Goal: Transaction & Acquisition: Purchase product/service

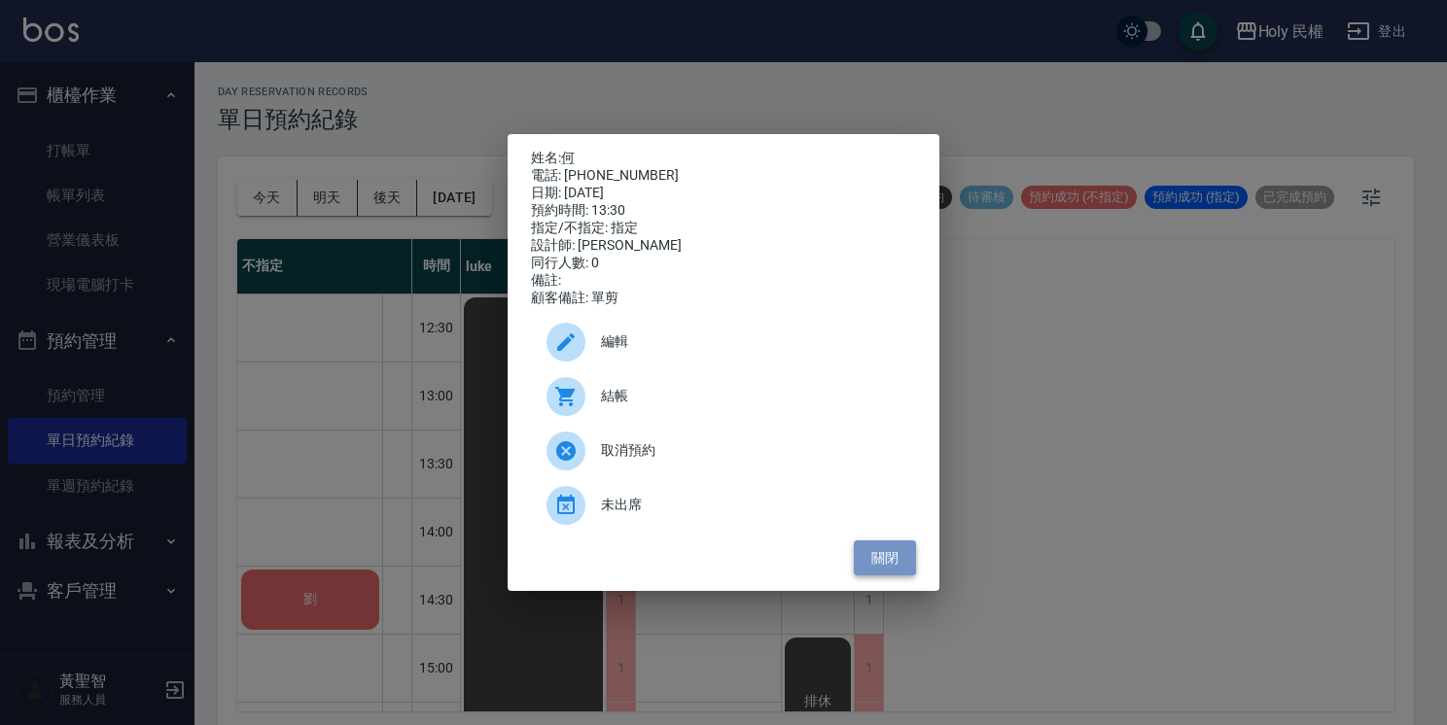
click at [887, 564] on button "關閉" at bounding box center [885, 559] width 62 height 36
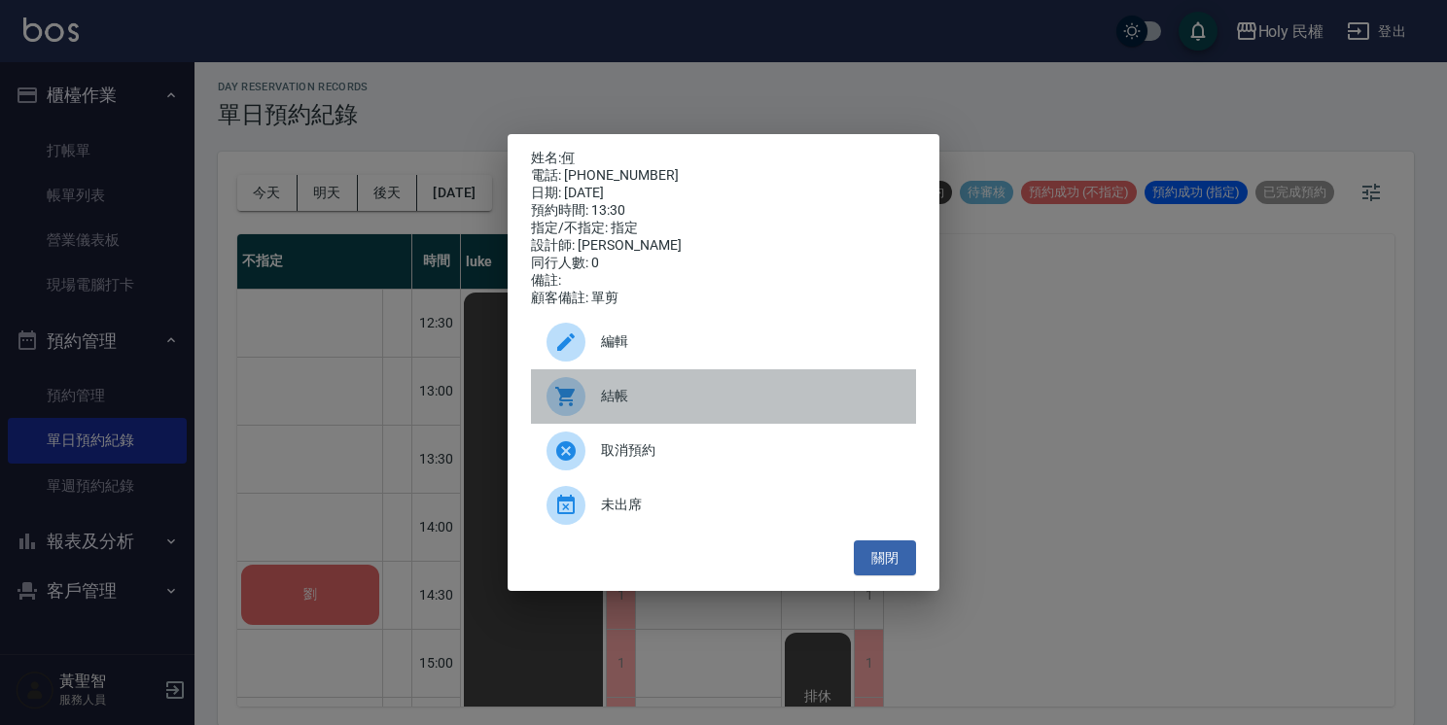
click at [649, 391] on div "結帳" at bounding box center [723, 396] width 385 height 54
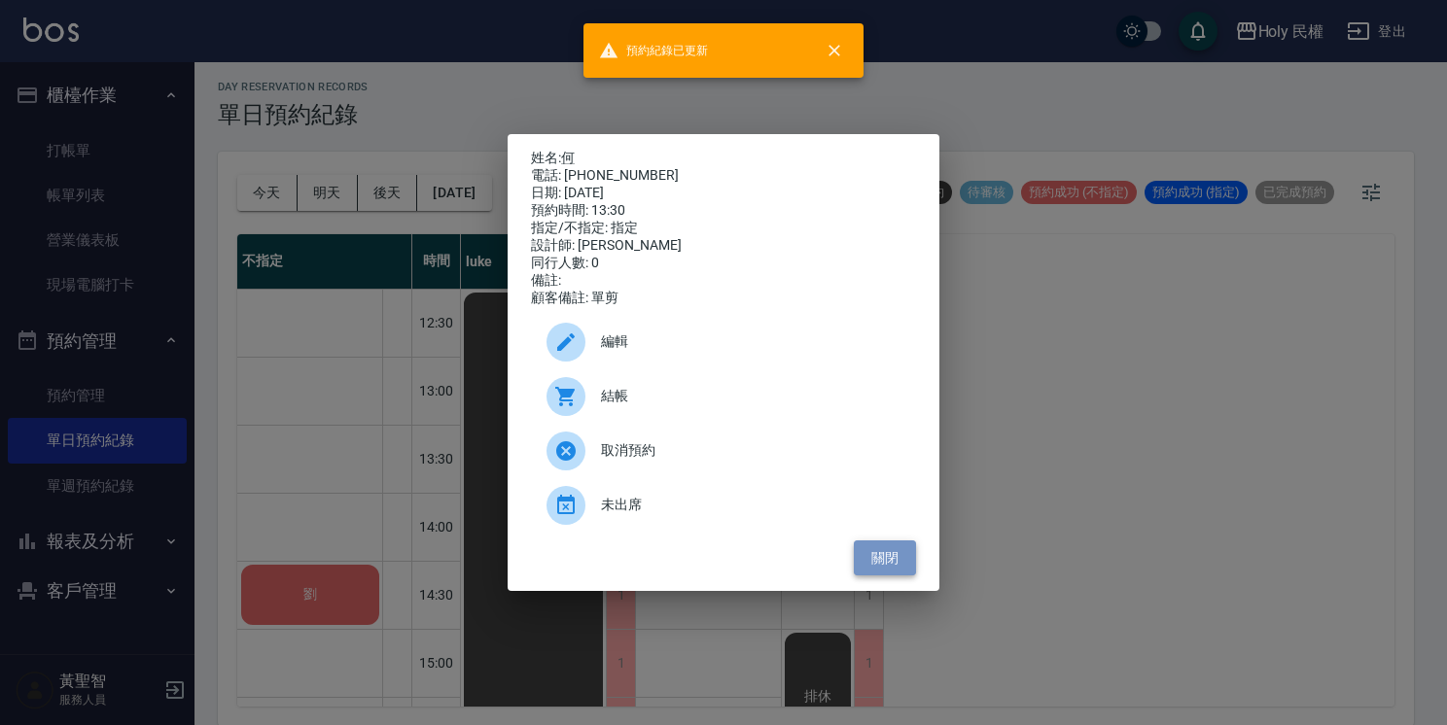
click at [887, 565] on button "關閉" at bounding box center [885, 559] width 62 height 36
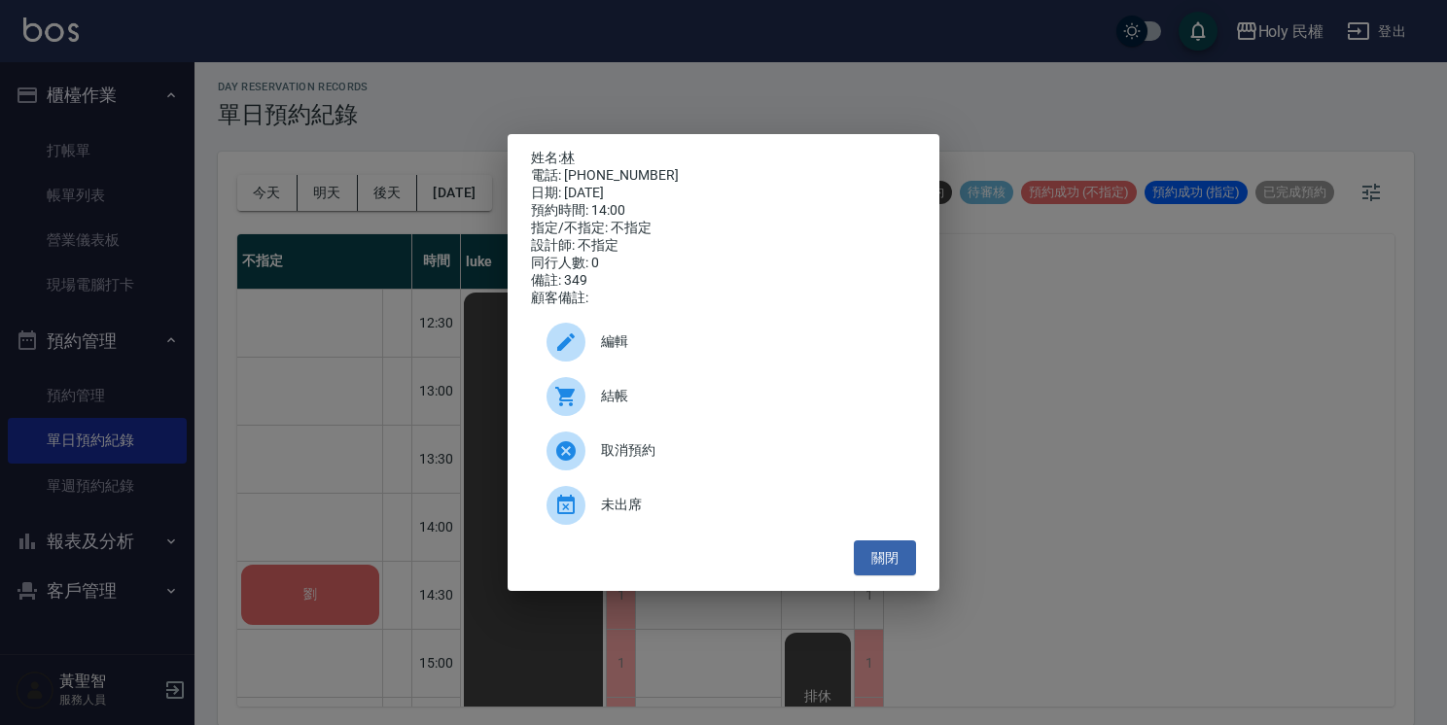
click at [639, 417] on div "結帳" at bounding box center [723, 396] width 385 height 54
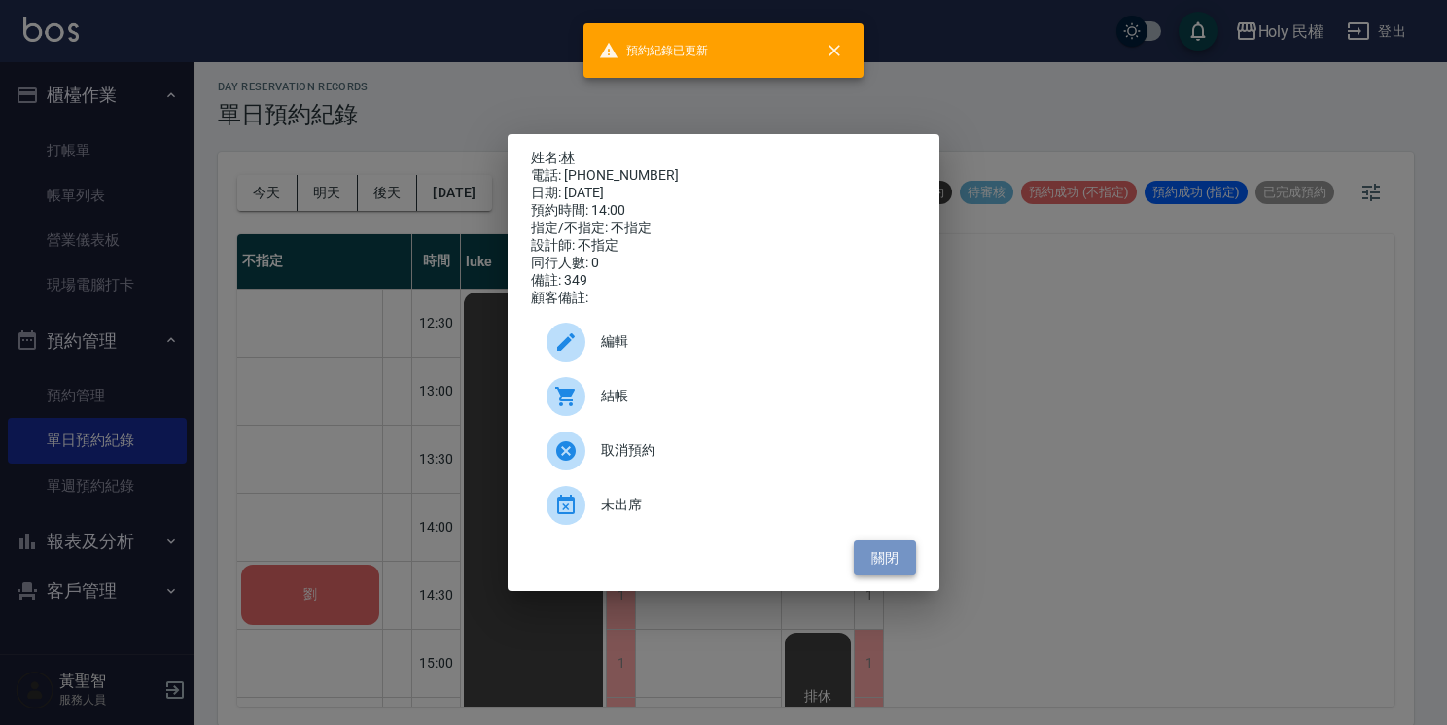
click at [895, 576] on button "關閉" at bounding box center [885, 559] width 62 height 36
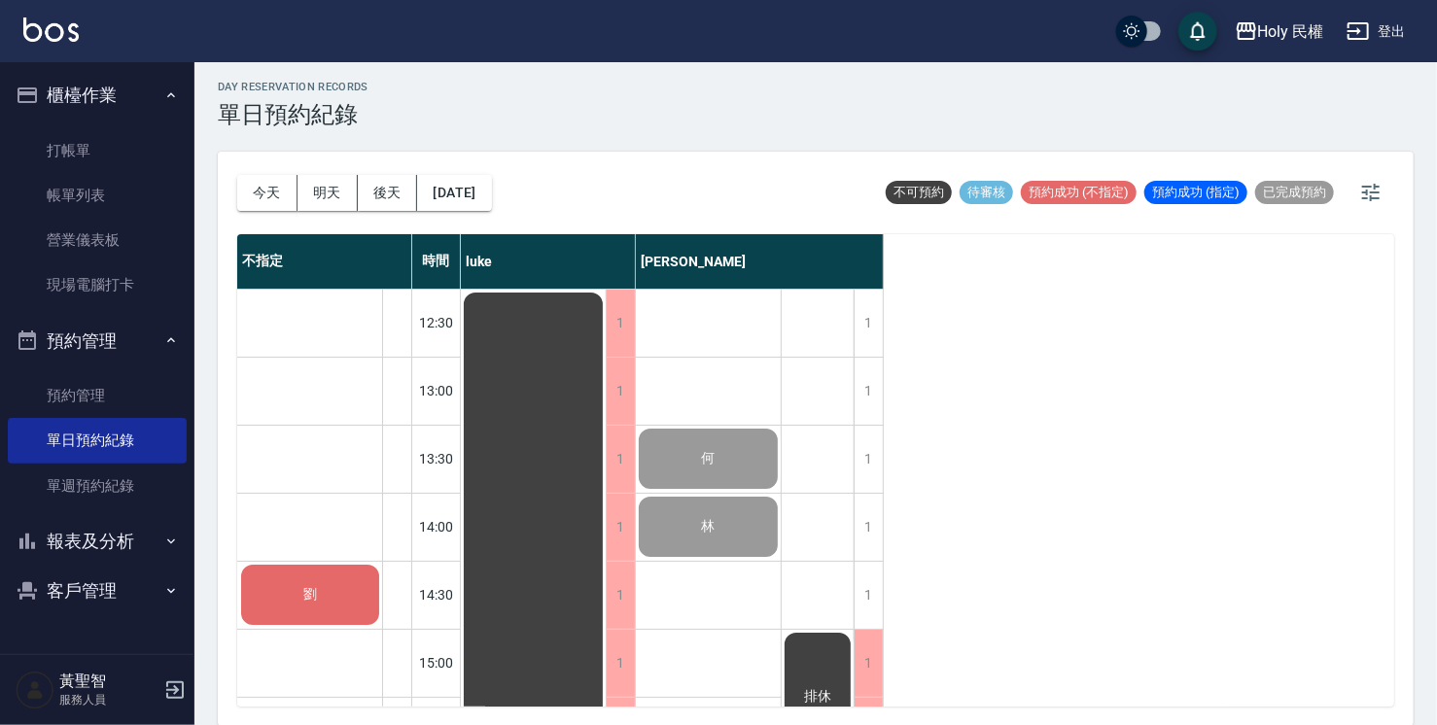
click at [267, 575] on div "劉" at bounding box center [310, 595] width 144 height 66
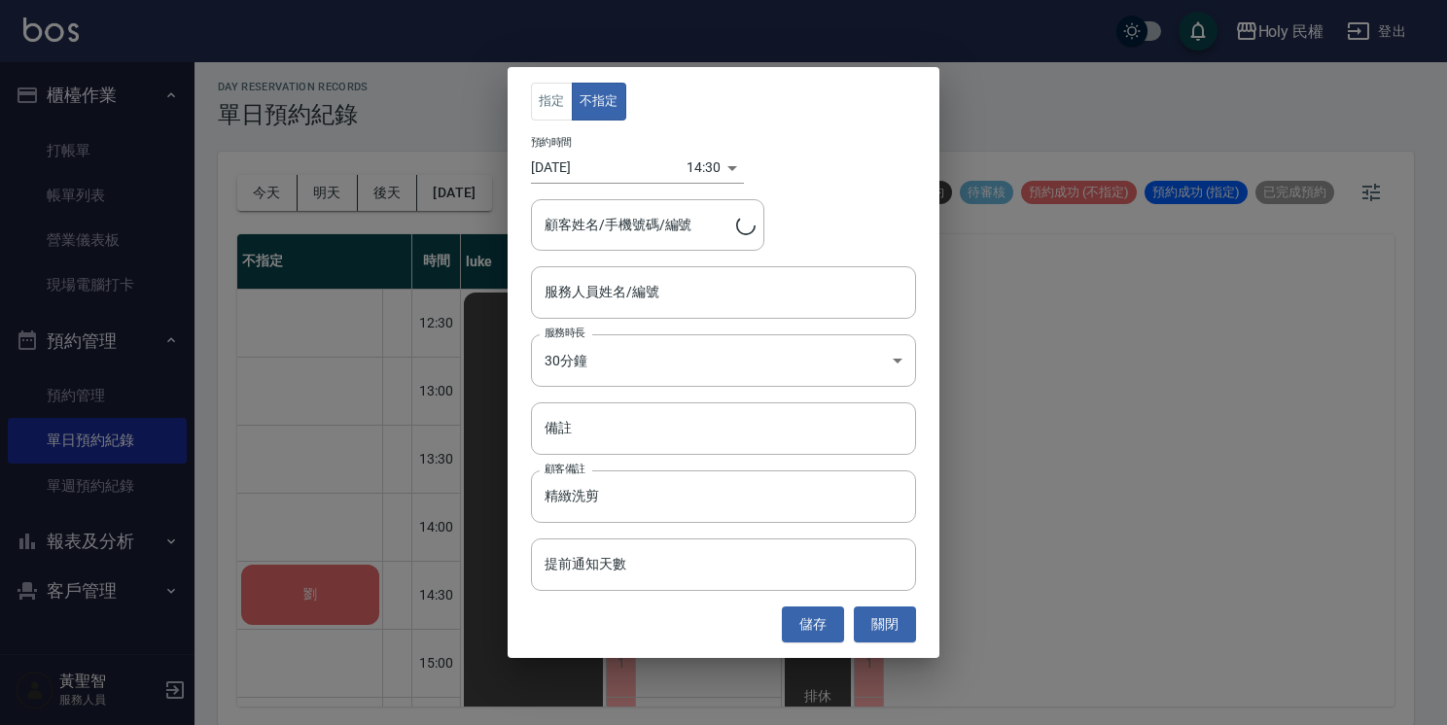
type input "[PERSON_NAME]/0978033112/"
click at [641, 299] on input "服務人員姓名/編號" at bounding box center [724, 292] width 368 height 34
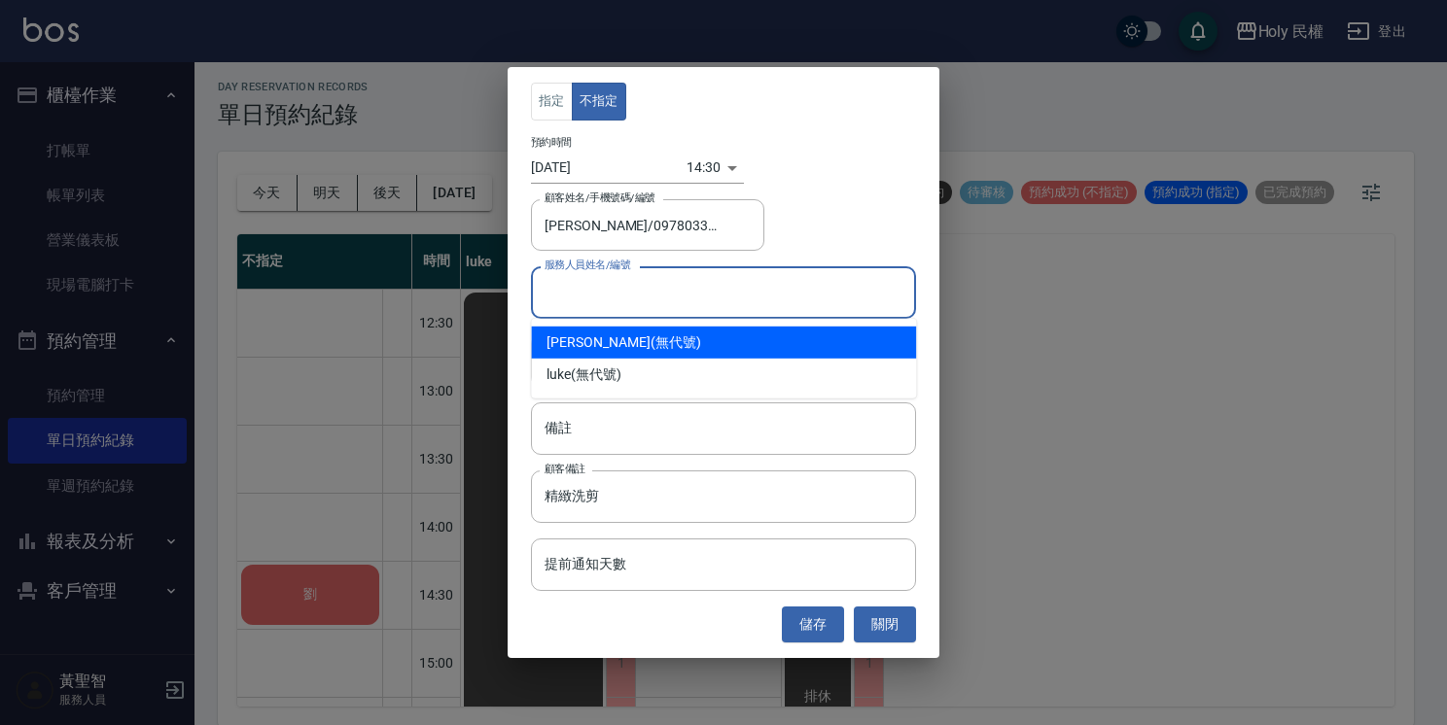
click at [645, 349] on div "Ella (無代號)" at bounding box center [723, 343] width 385 height 32
type input "Ella(無代號)"
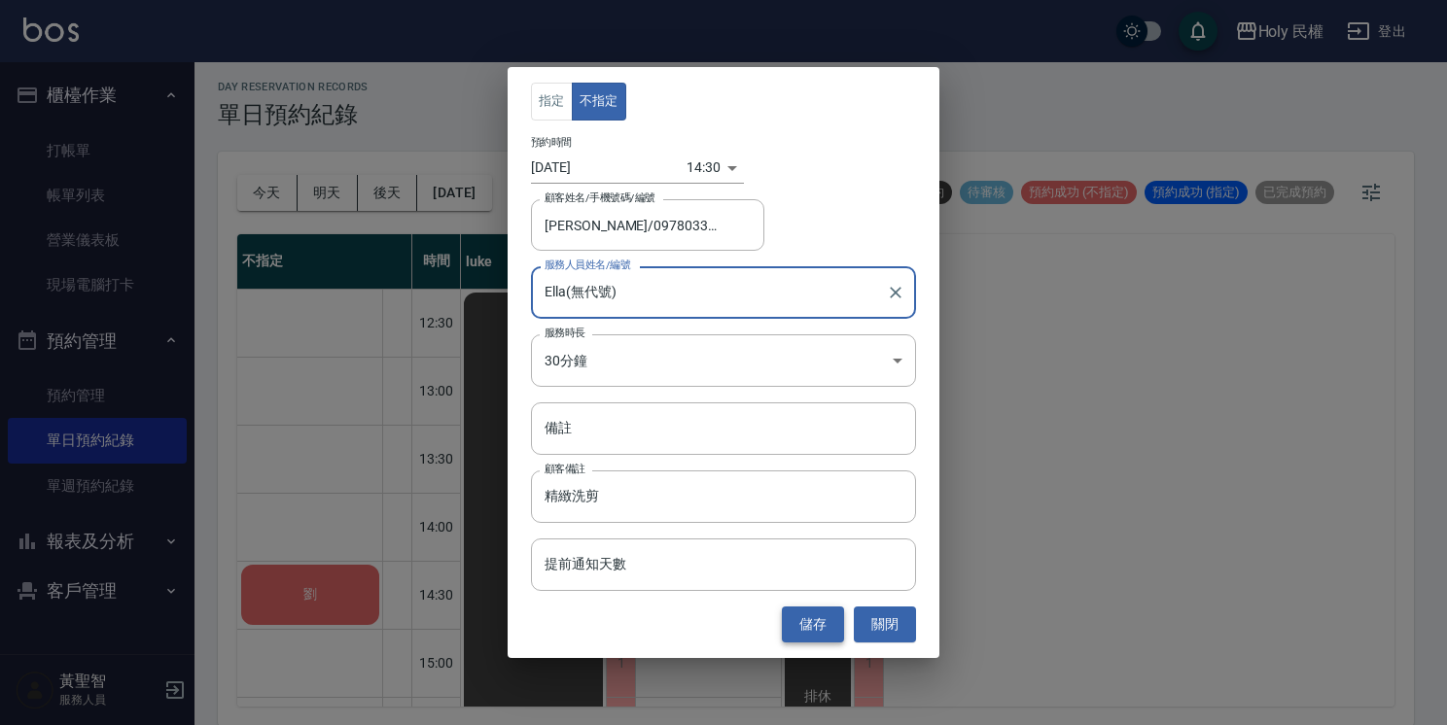
click at [816, 624] on button "儲存" at bounding box center [813, 625] width 62 height 36
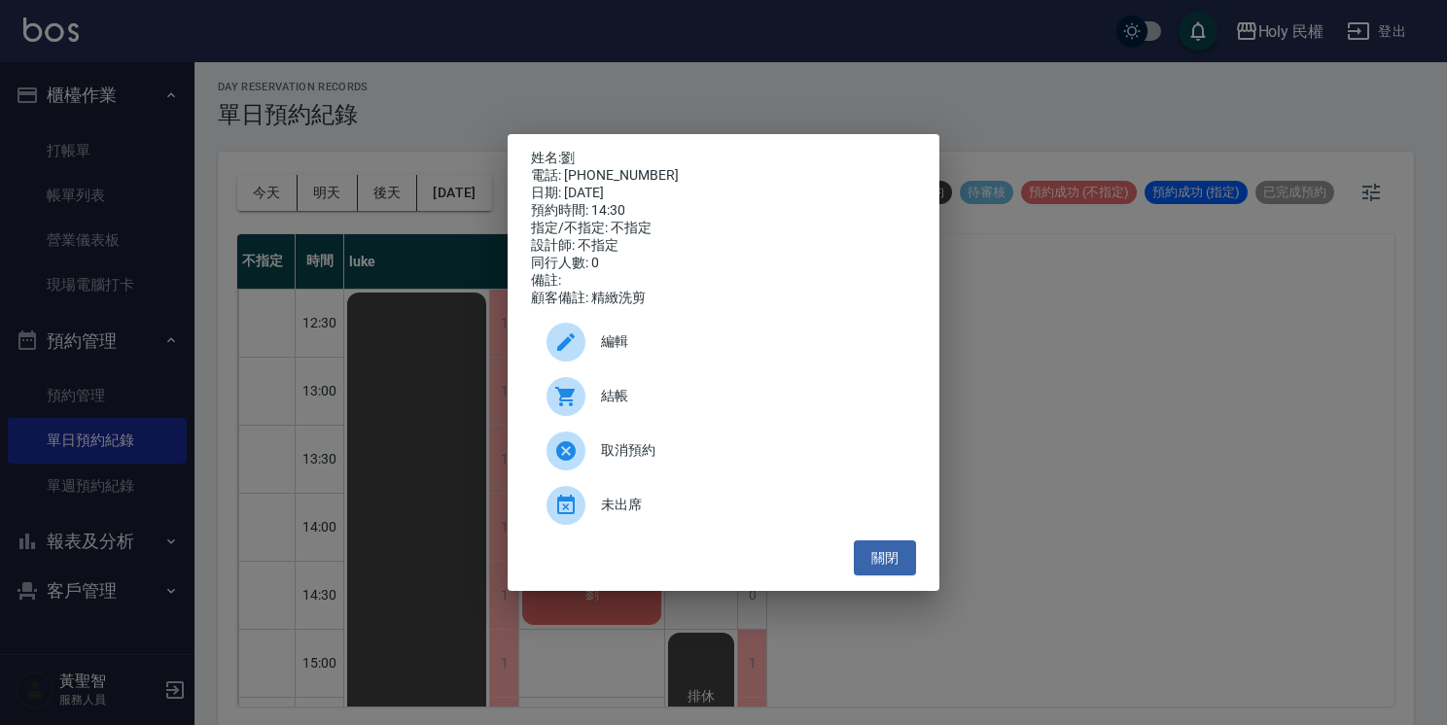
click at [611, 398] on span "結帳" at bounding box center [750, 396] width 299 height 20
click at [854, 572] on button "關閉" at bounding box center [885, 559] width 62 height 36
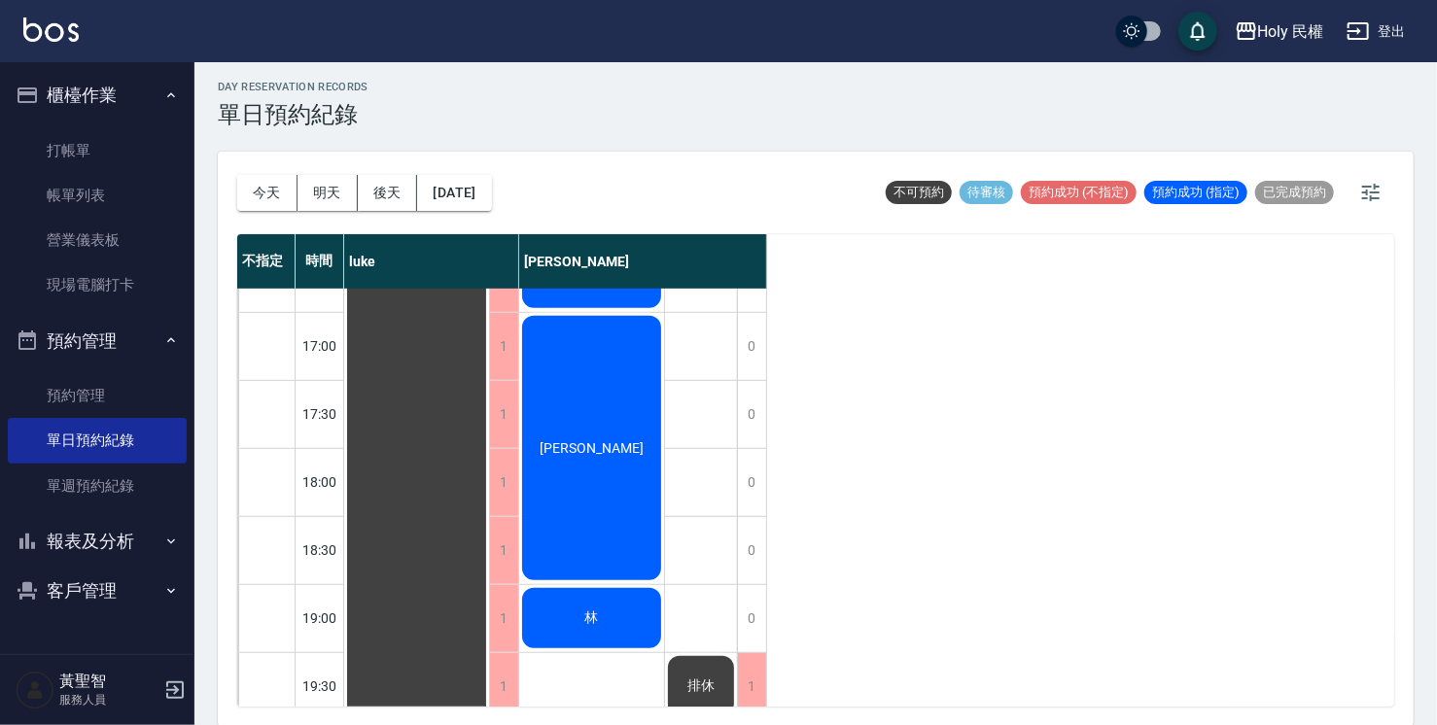
scroll to position [394, 0]
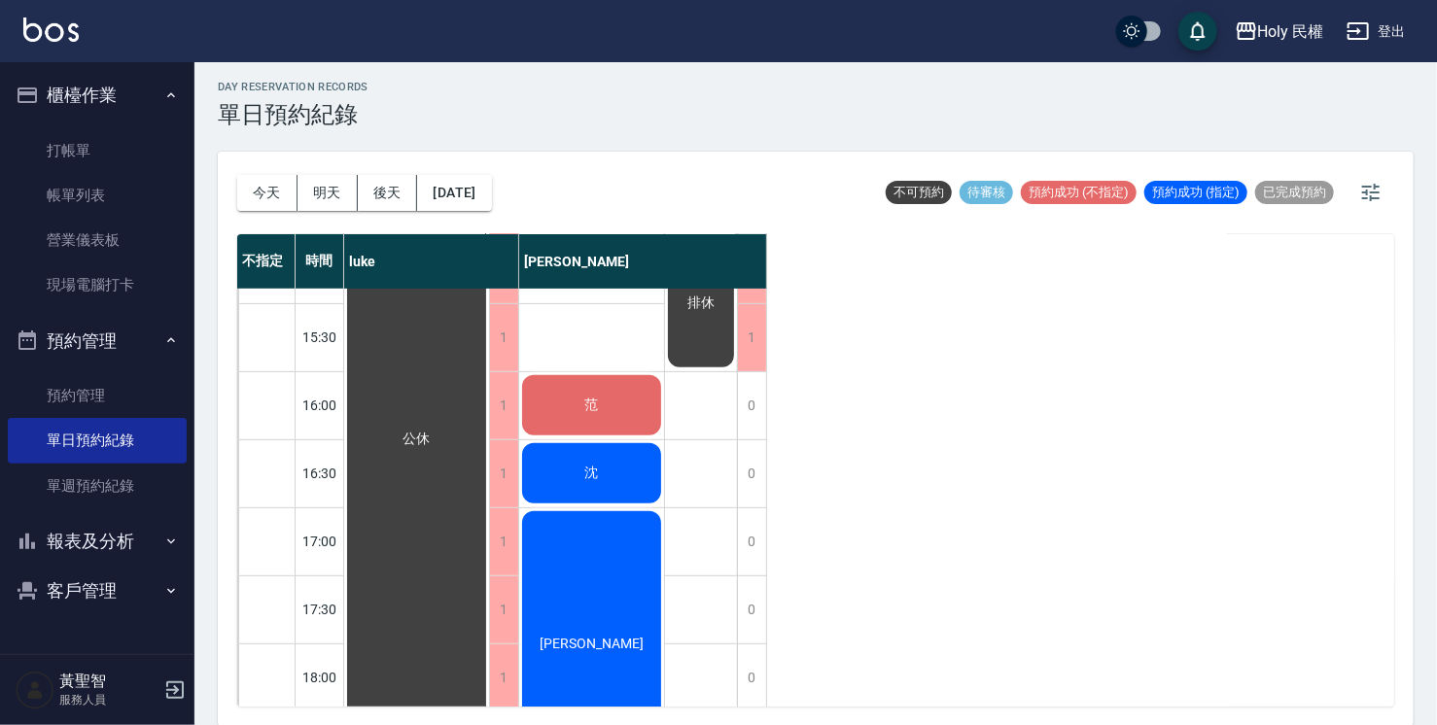
click at [489, 496] on div "沈" at bounding box center [416, 439] width 145 height 1087
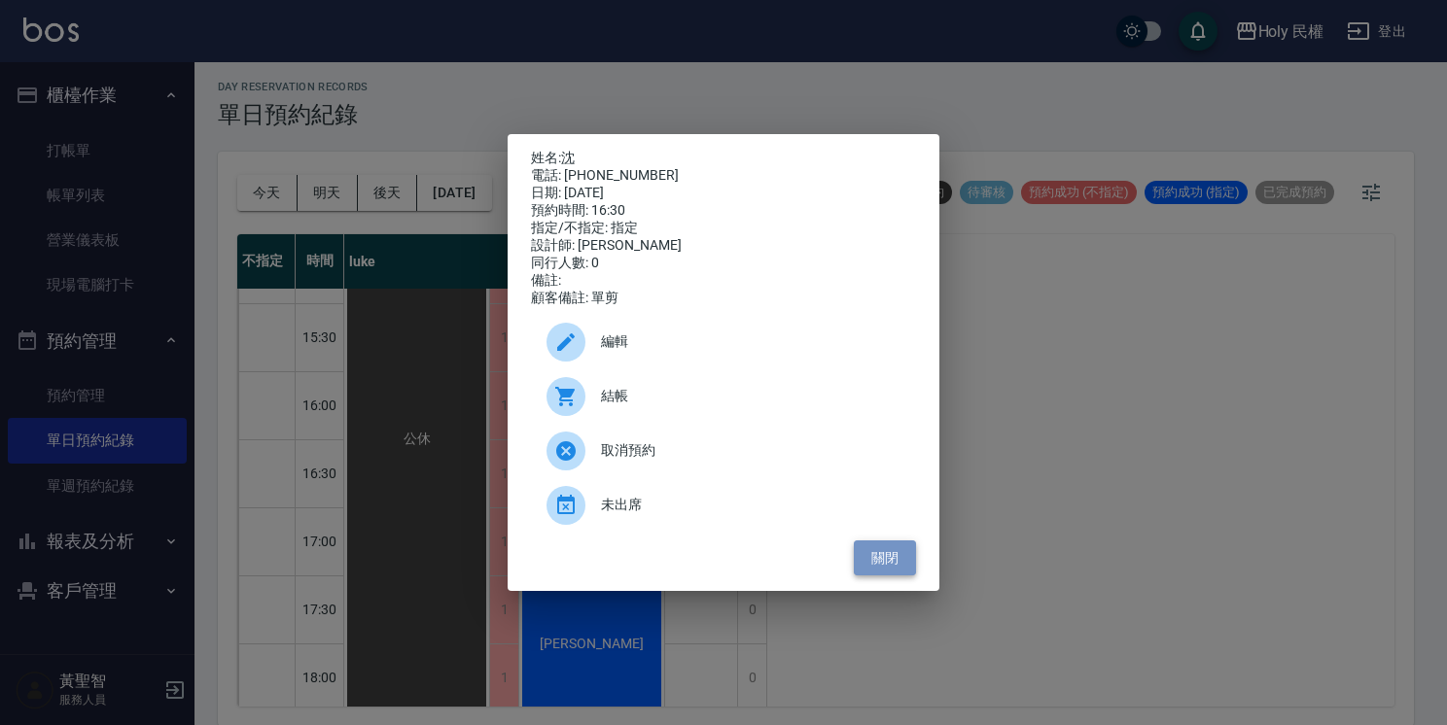
click at [877, 574] on button "關閉" at bounding box center [885, 559] width 62 height 36
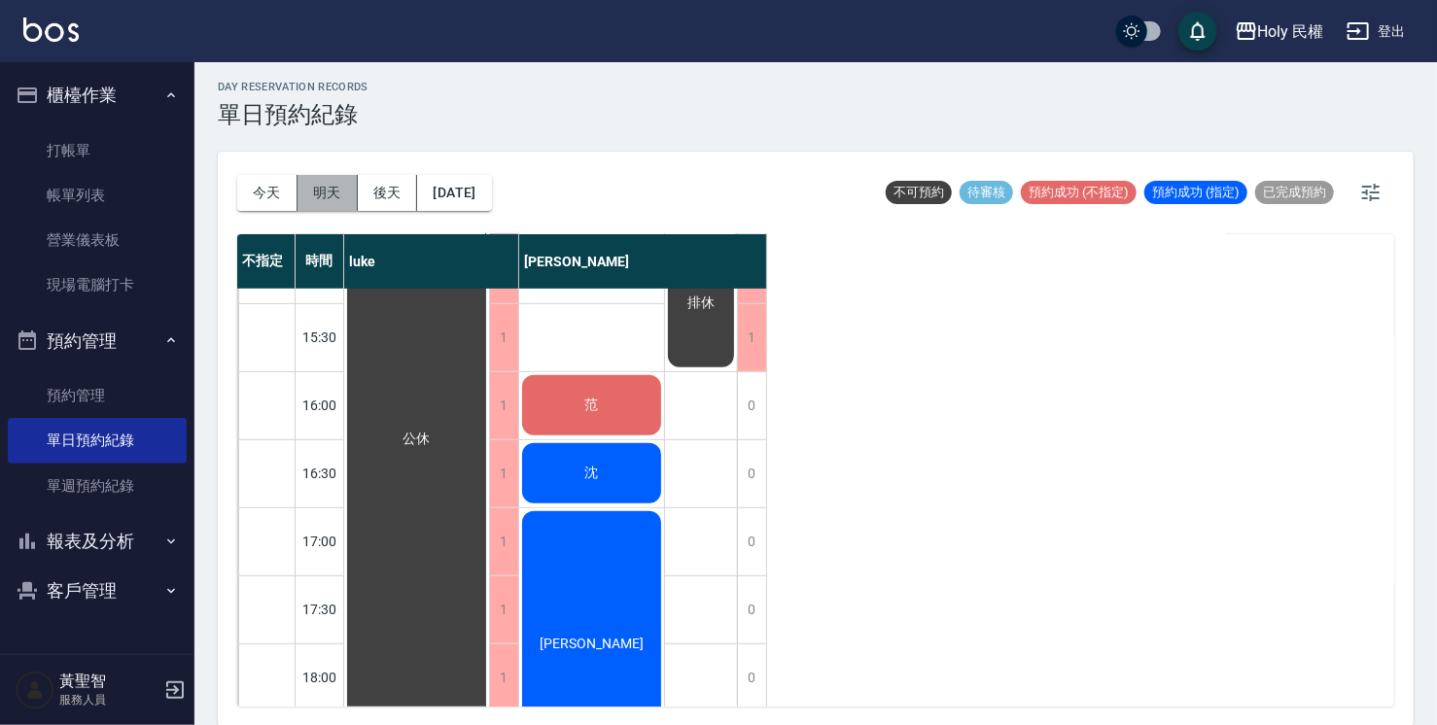
click at [326, 189] on button "明天" at bounding box center [328, 193] width 60 height 36
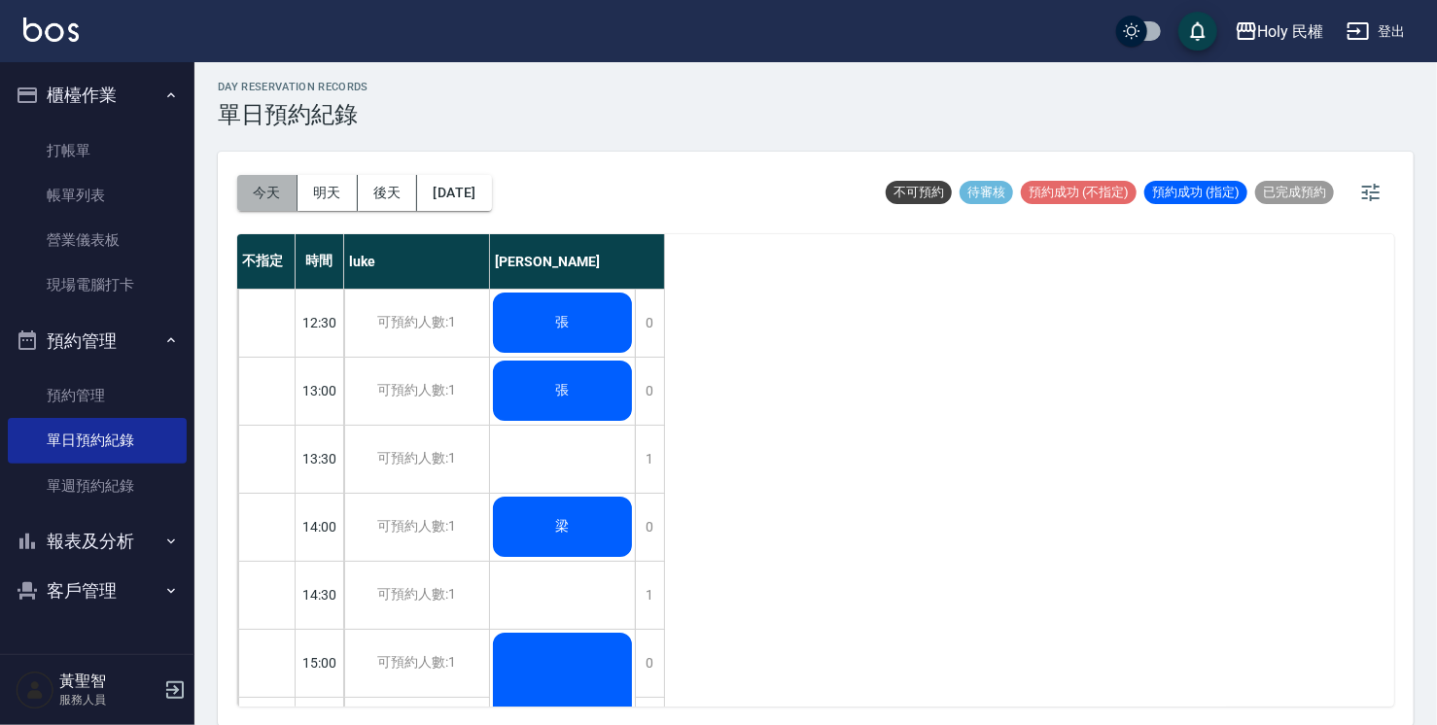
click at [277, 189] on button "今天" at bounding box center [267, 193] width 60 height 36
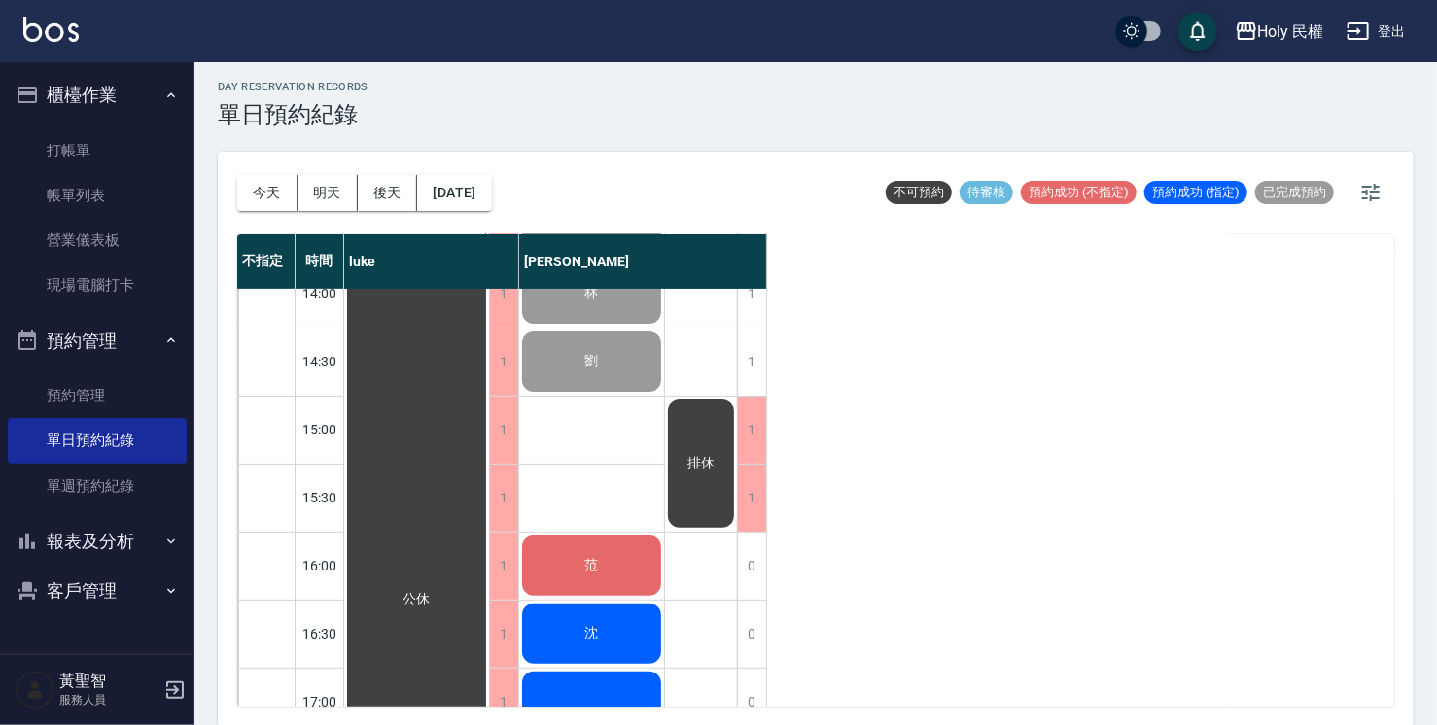
scroll to position [199, 0]
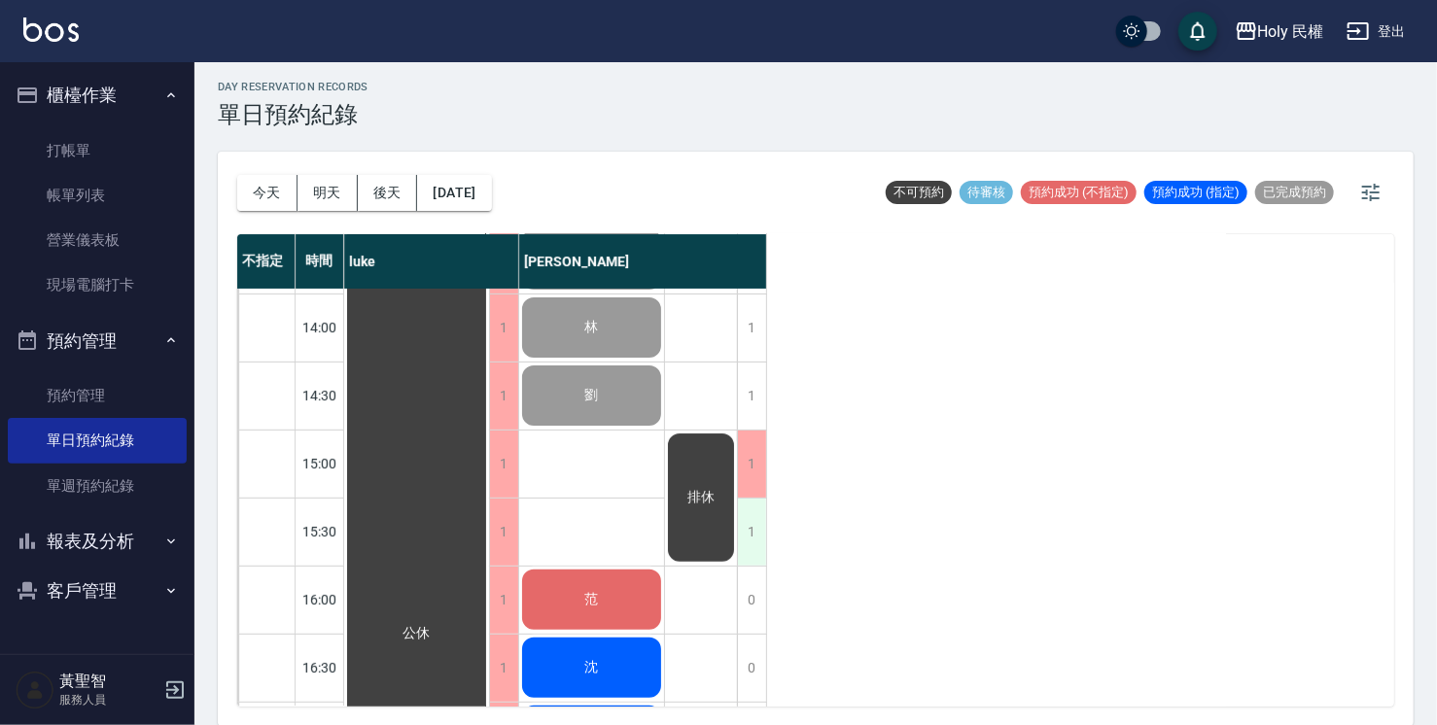
click at [745, 511] on div "1" at bounding box center [751, 532] width 29 height 67
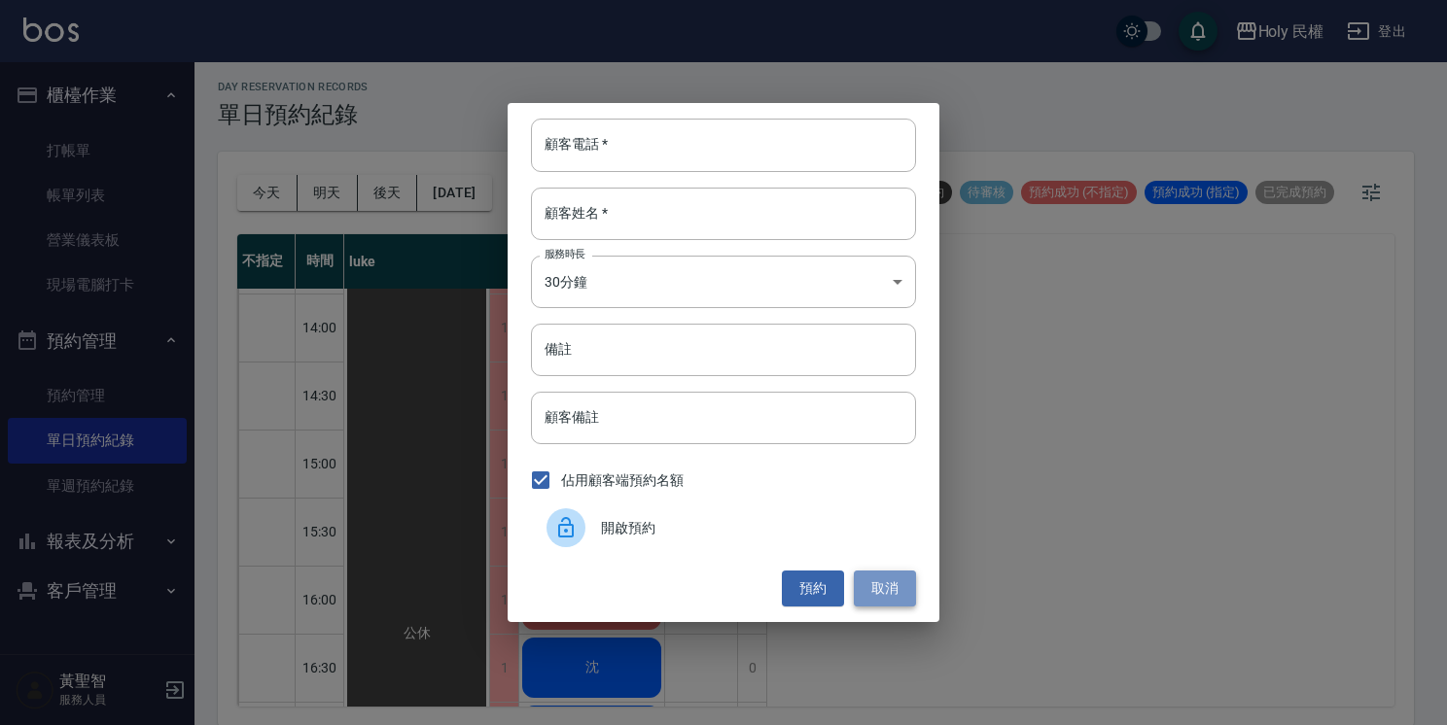
click at [879, 582] on button "取消" at bounding box center [885, 589] width 62 height 36
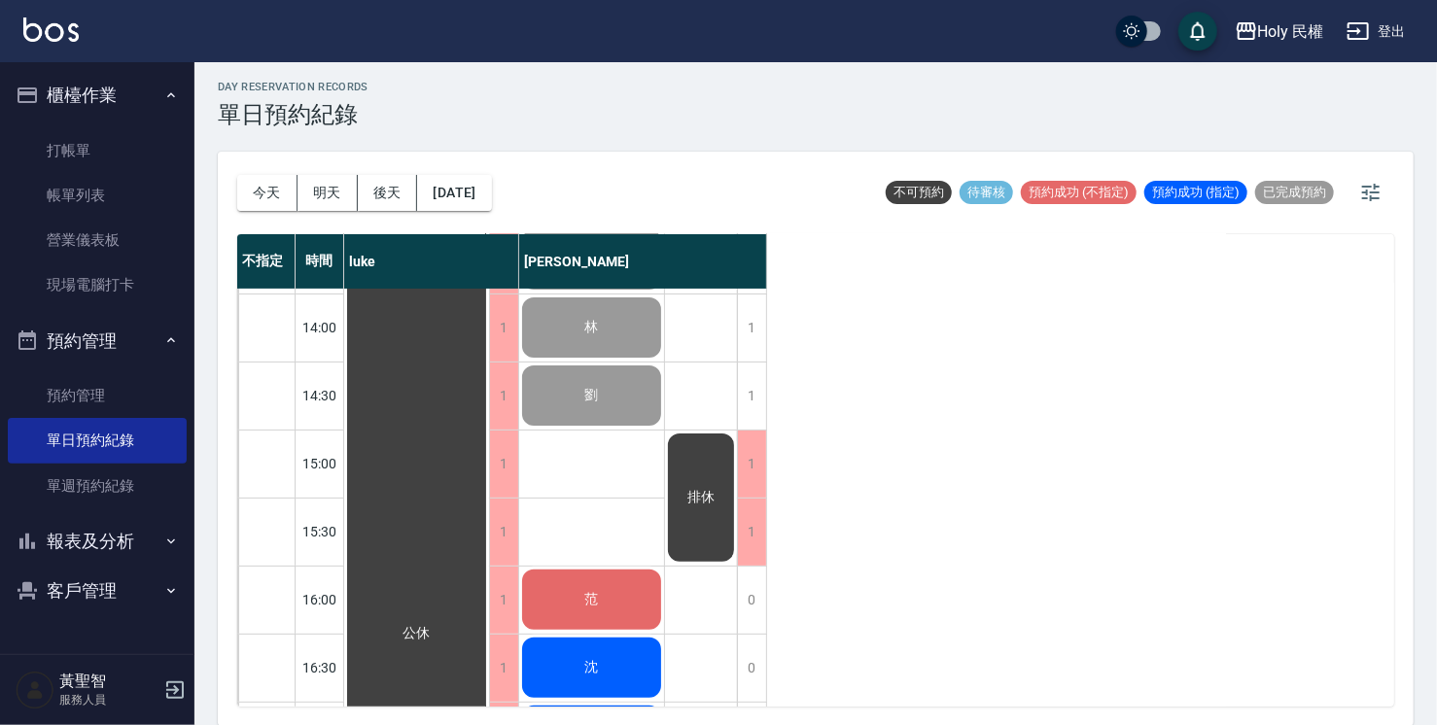
click at [489, 589] on div "范" at bounding box center [416, 633] width 145 height 1087
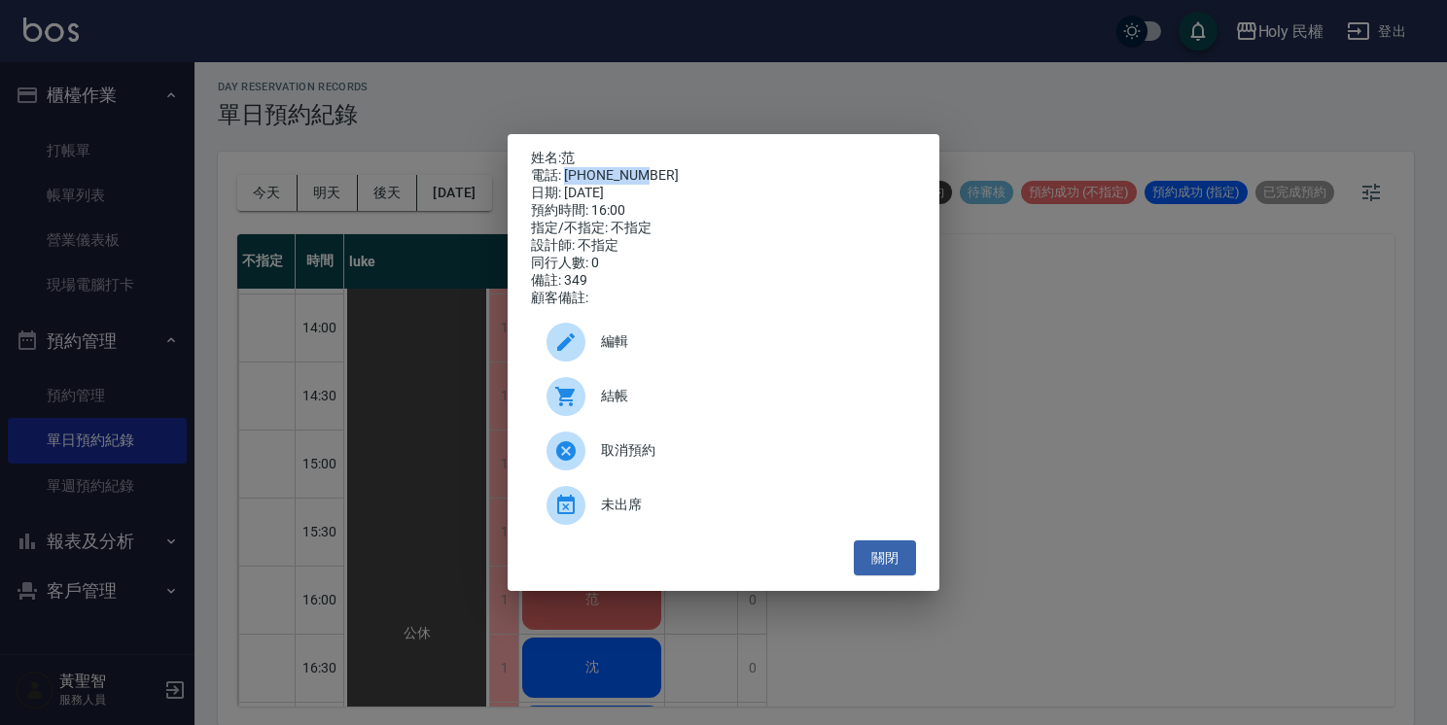
drag, startPoint x: 565, startPoint y: 166, endPoint x: 689, endPoint y: 161, distance: 124.6
click at [689, 167] on div "電話: 0970852975" at bounding box center [723, 176] width 385 height 18
drag, startPoint x: 689, startPoint y: 161, endPoint x: 622, endPoint y: 175, distance: 68.5
copy div "0970852975"
click at [869, 564] on button "關閉" at bounding box center [885, 559] width 62 height 36
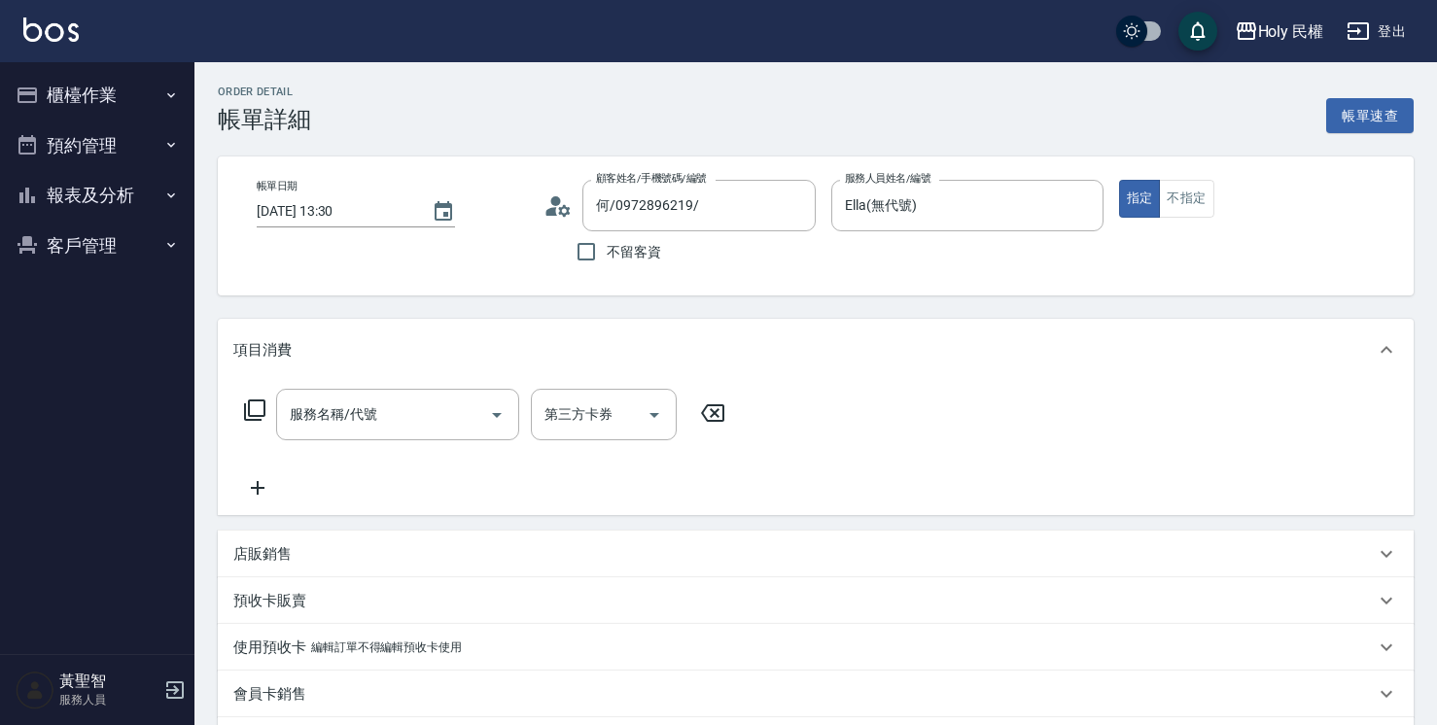
click at [364, 452] on div "服務名稱/代號 服務名稱/代號 第三方卡券 第三方卡券" at bounding box center [485, 444] width 504 height 111
click at [360, 433] on div "服務名稱/代號" at bounding box center [397, 415] width 243 height 52
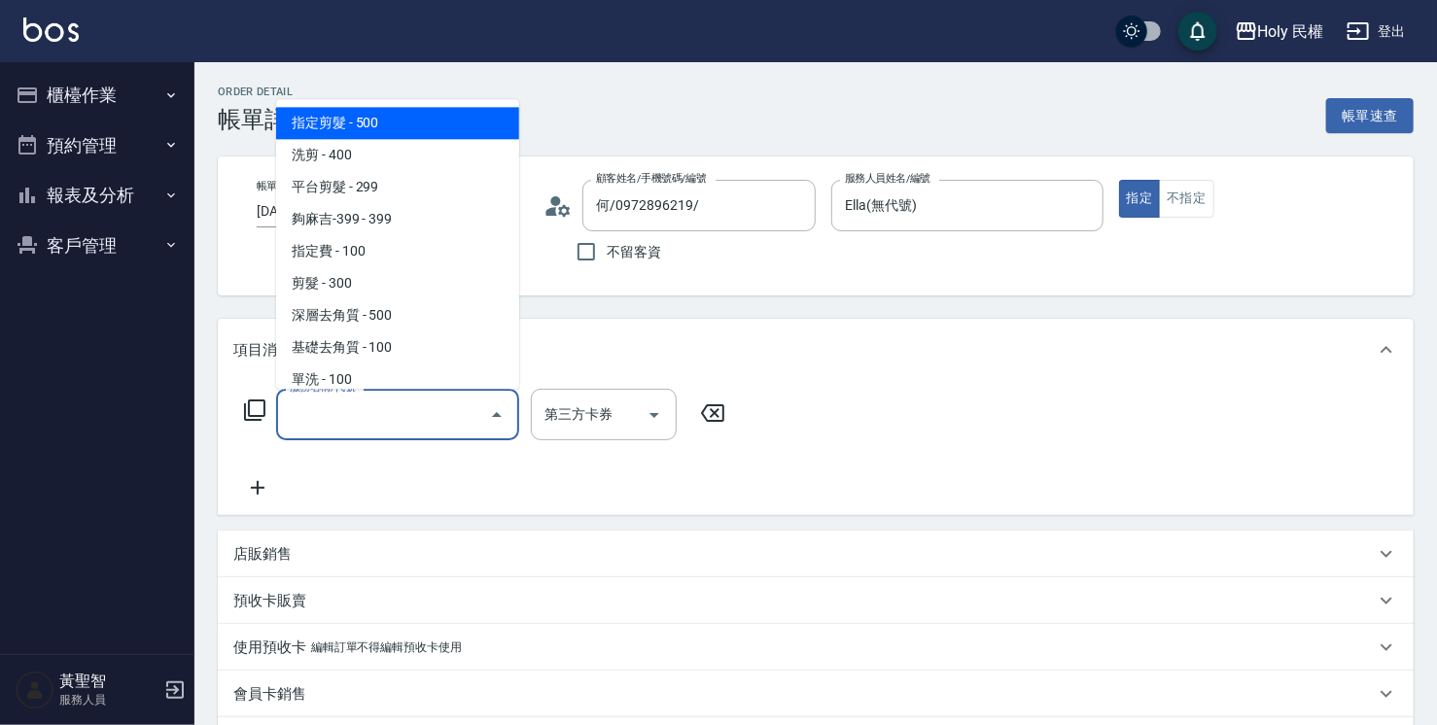
click at [362, 141] on span "洗剪 - 400" at bounding box center [397, 155] width 243 height 32
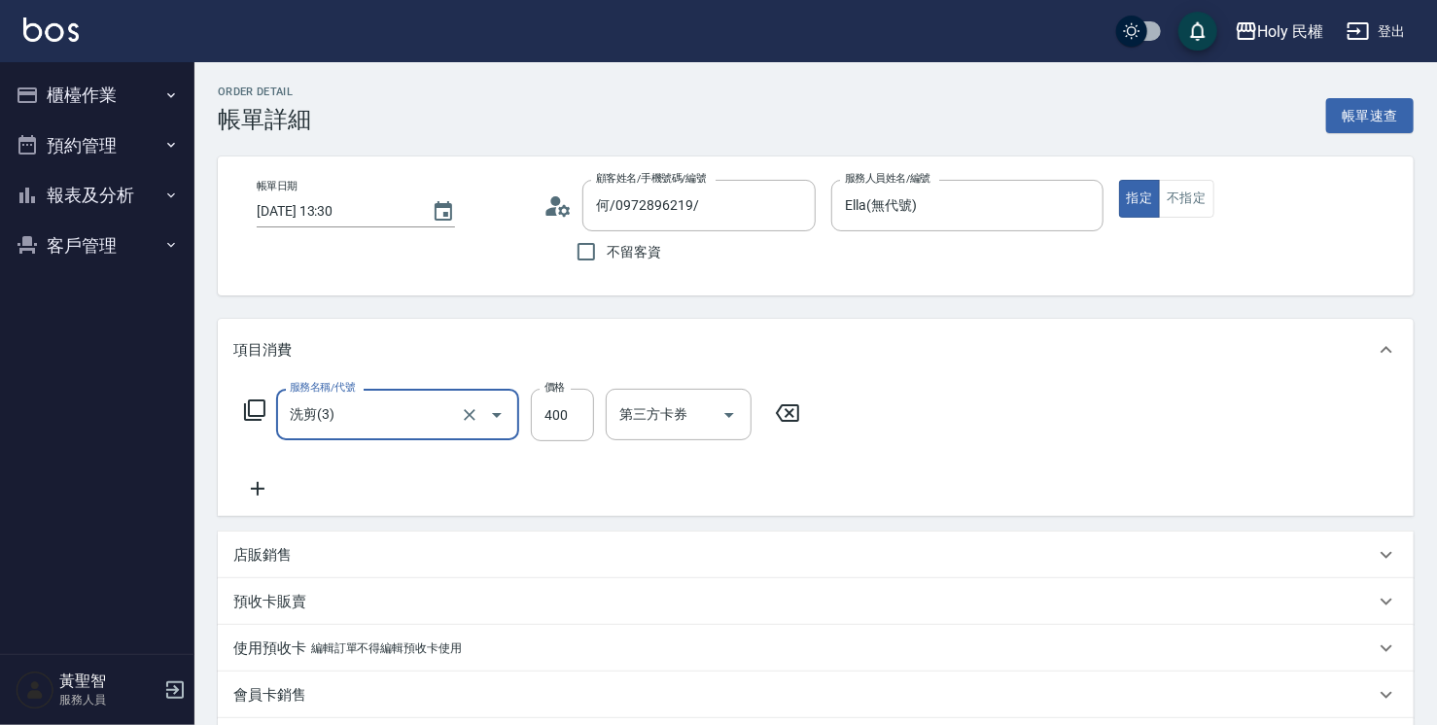
type input "洗剪(3)"
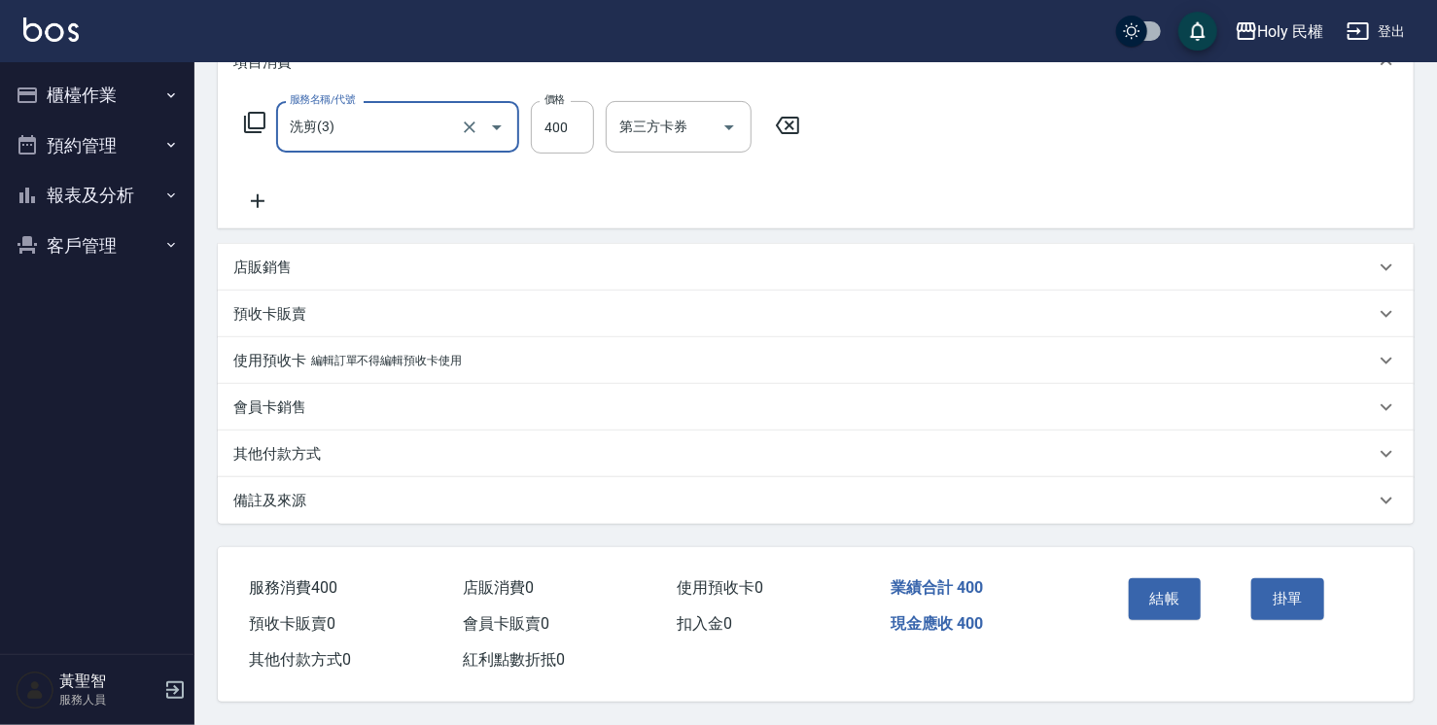
scroll to position [294, 0]
click at [926, 496] on div "備註及來源" at bounding box center [804, 501] width 1142 height 20
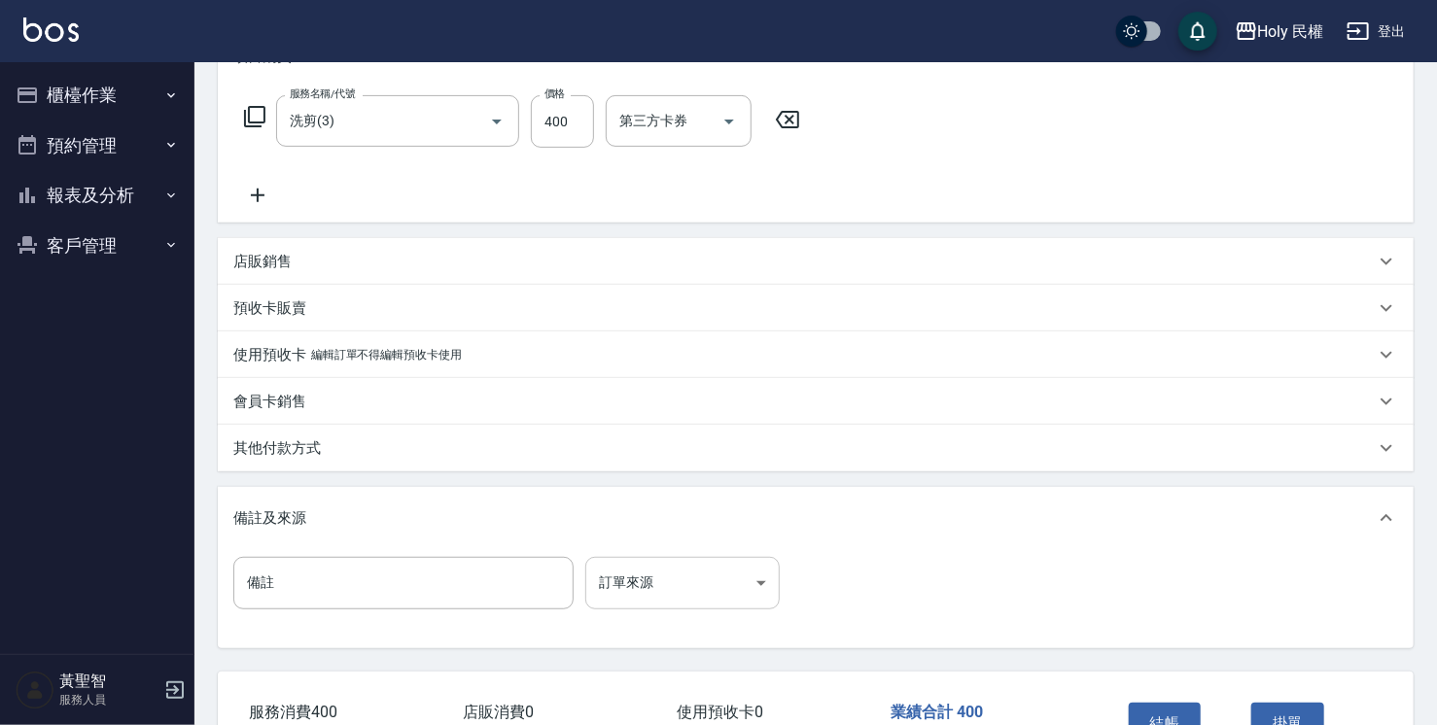
click at [656, 578] on body "Holy 民權 登出 櫃檯作業 打帳單 帳單列表 營業儀表板 現場電腦打卡 預約管理 預約管理 單日預約紀錄 單週預約紀錄 報表及分析 報表目錄 店家日報表 …" at bounding box center [718, 277] width 1437 height 1143
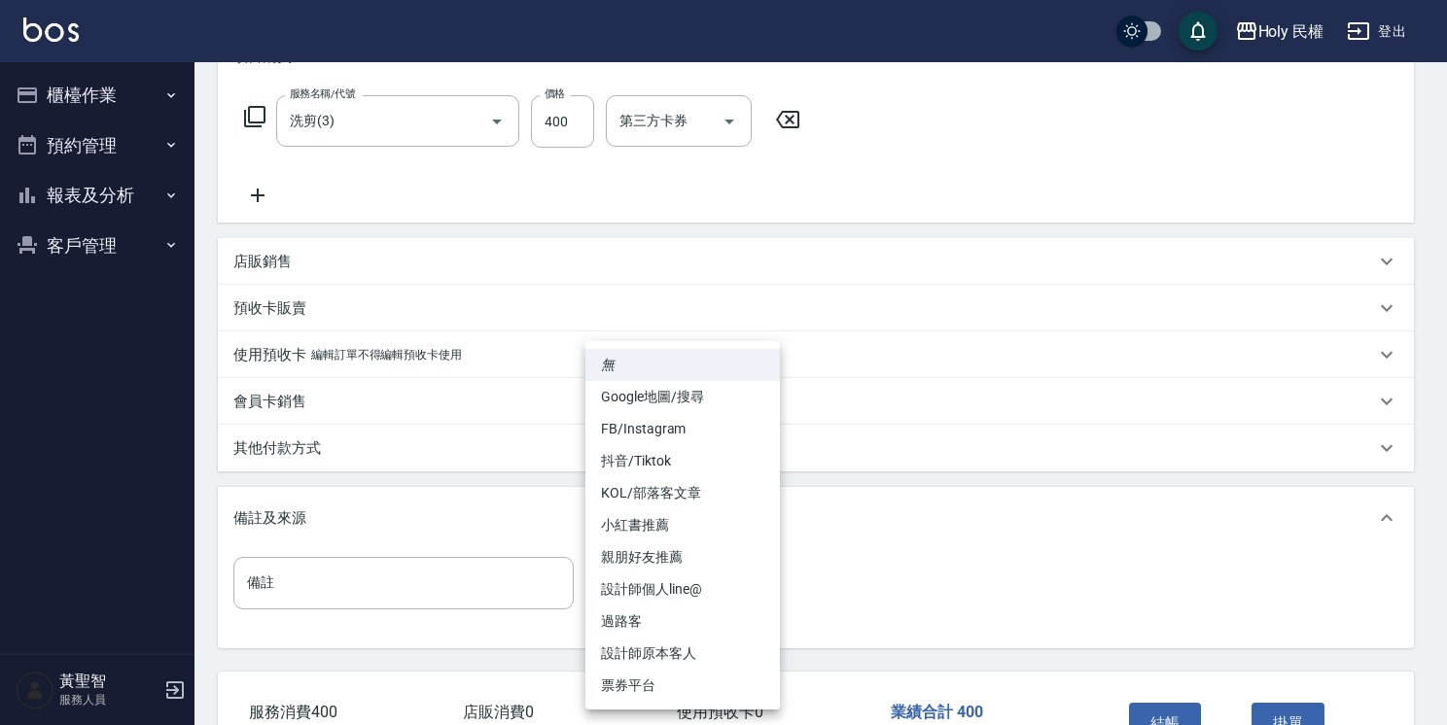
click at [669, 658] on li "設計師原本客人" at bounding box center [682, 654] width 194 height 32
type input "設計師原本客人"
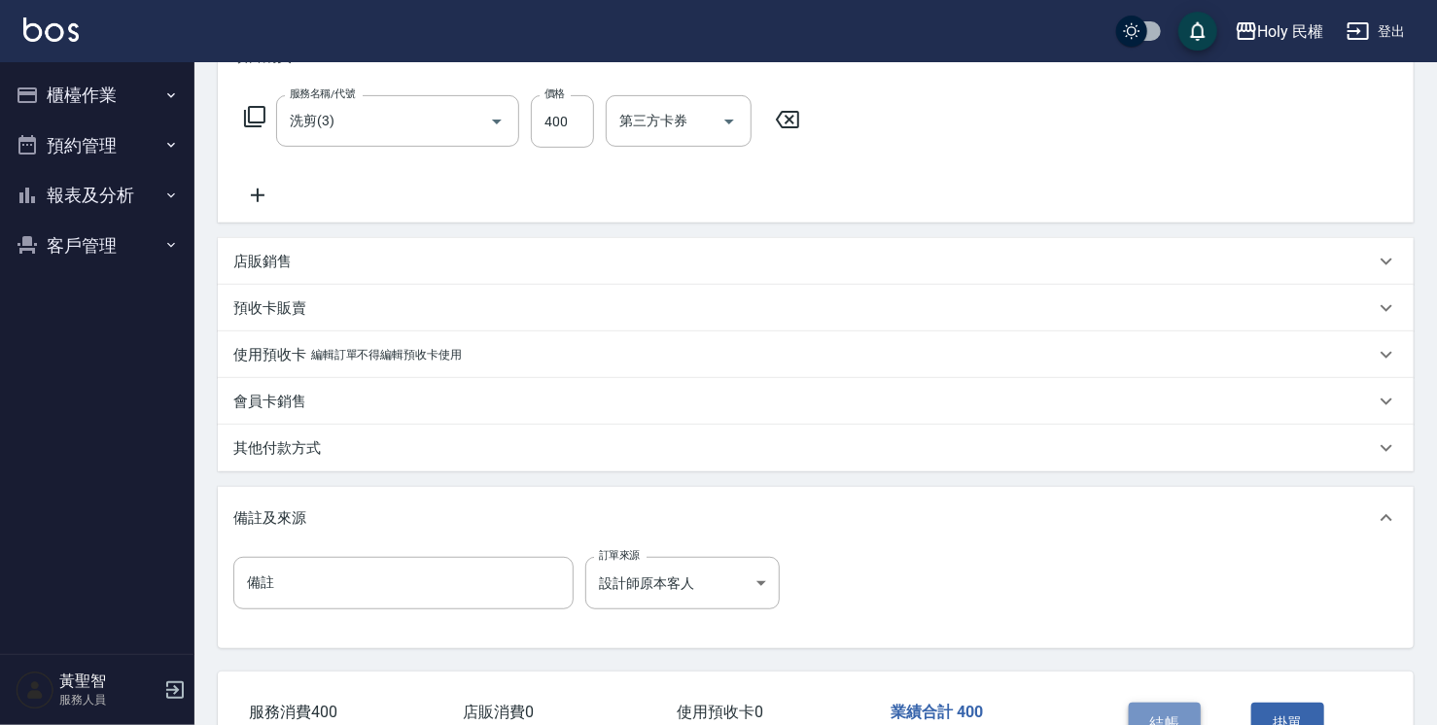
click at [1181, 709] on button "結帳" at bounding box center [1165, 723] width 73 height 41
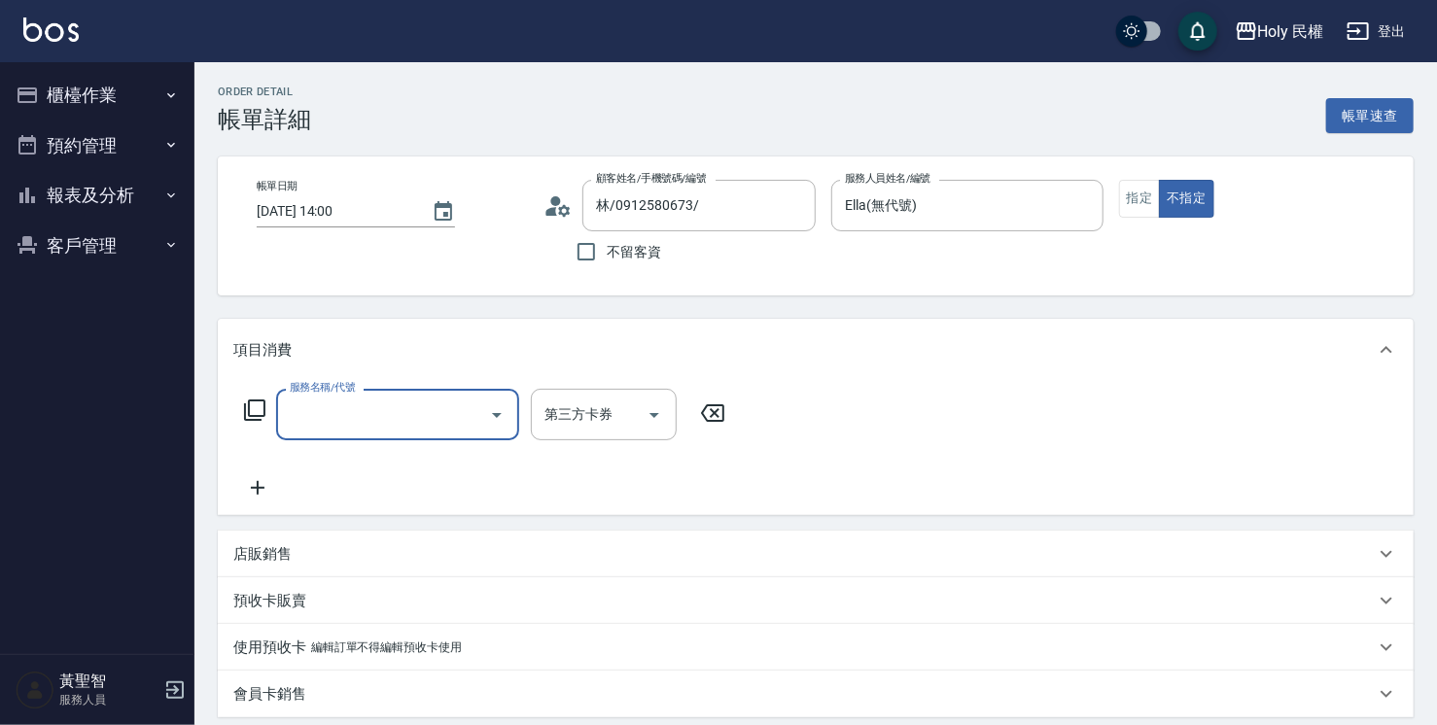
type input "林/0912580673/"
click at [339, 396] on div "服務名稱/代號" at bounding box center [397, 415] width 243 height 52
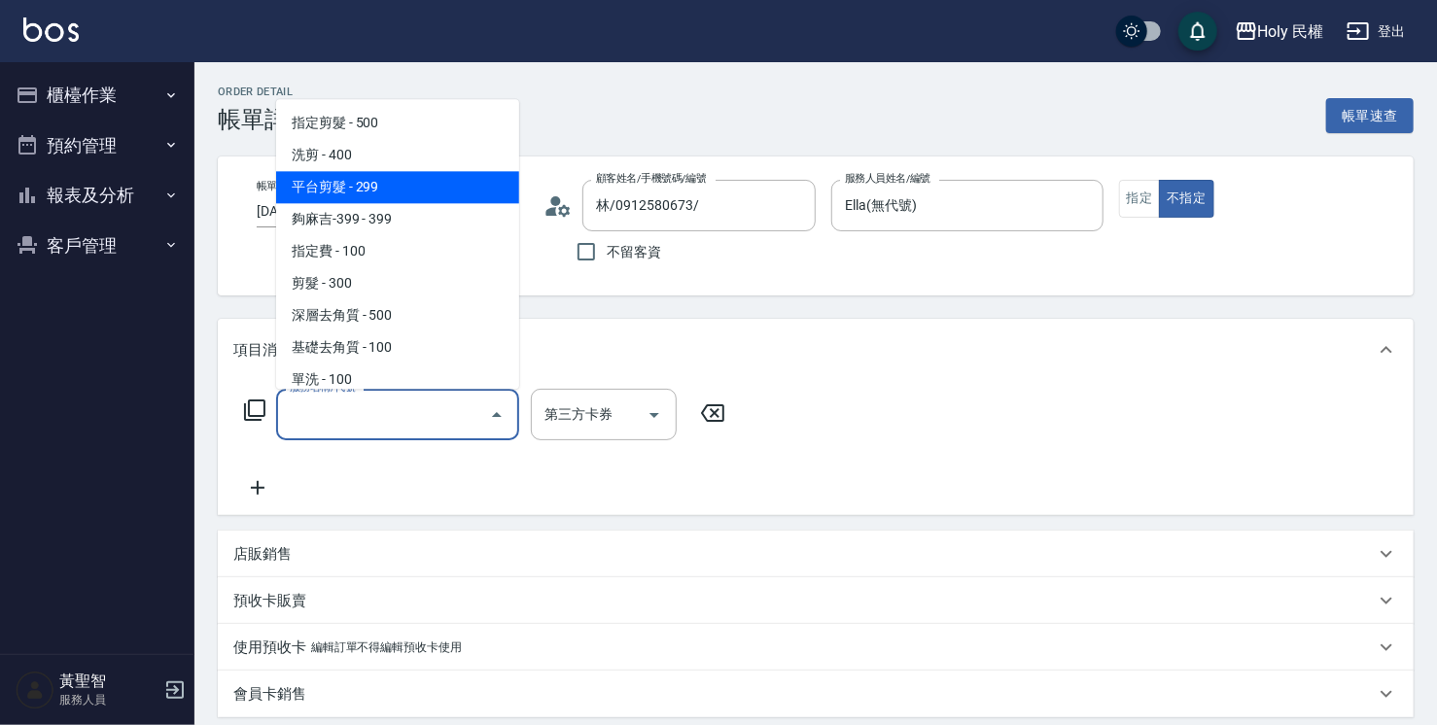
click at [358, 193] on span "平台剪髮 - 299" at bounding box center [397, 187] width 243 height 32
type input "平台剪髮(4)"
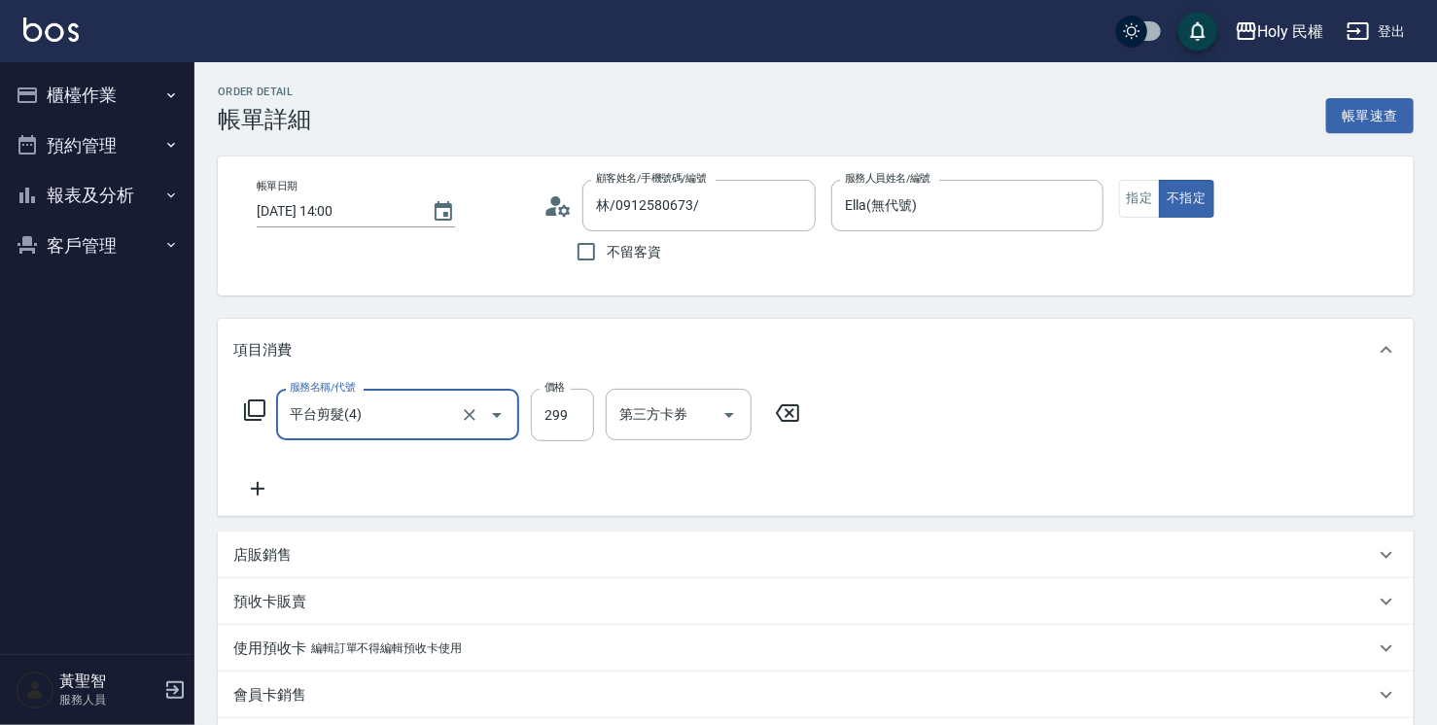
click at [517, 390] on div "平台剪髮(4) 服務名稱/代號" at bounding box center [397, 415] width 243 height 52
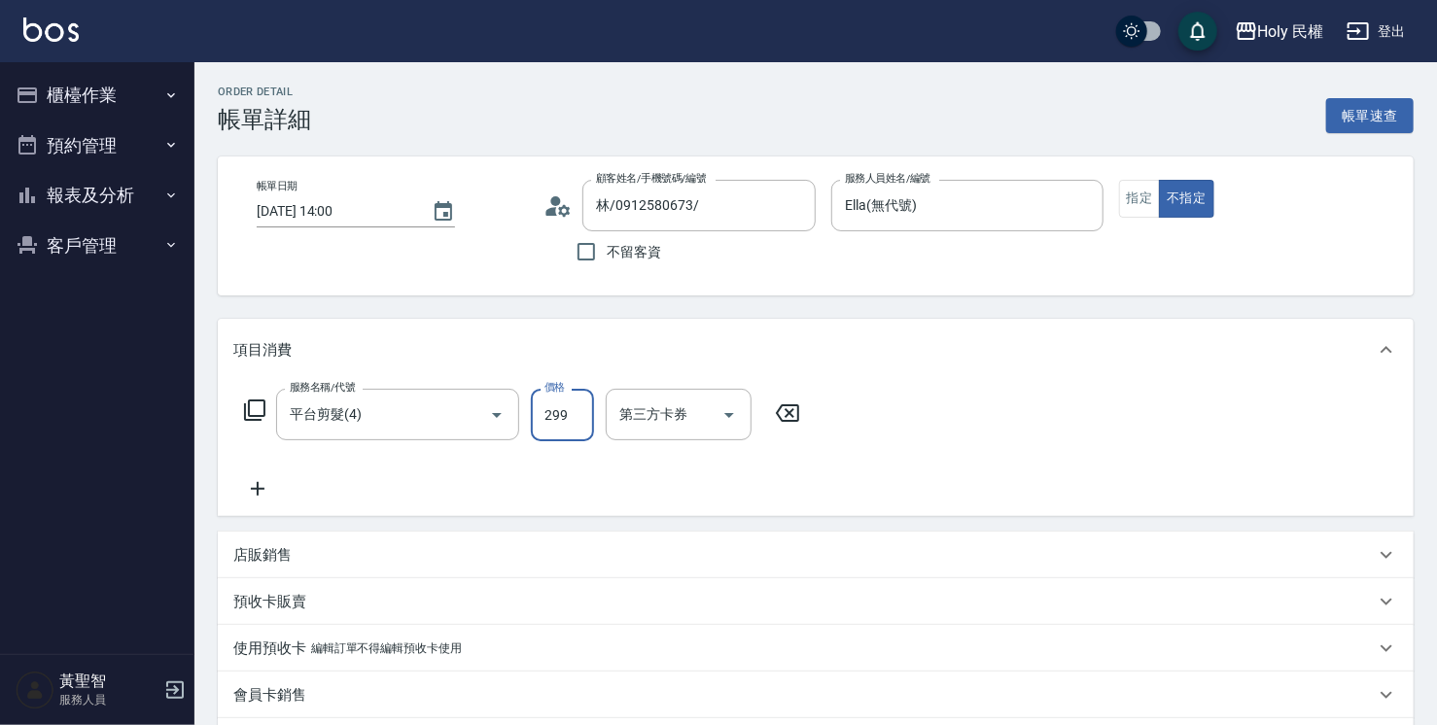
click at [552, 404] on input "299" at bounding box center [562, 415] width 63 height 53
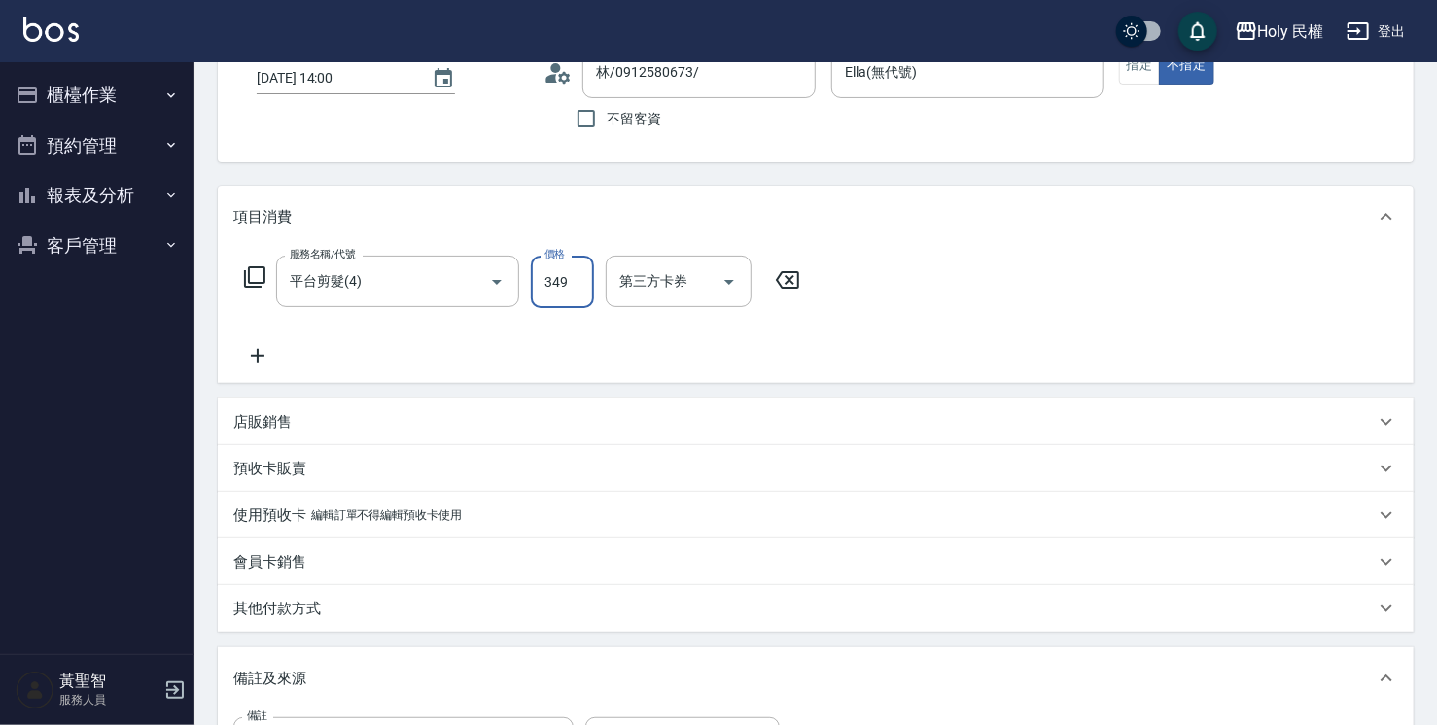
scroll to position [292, 0]
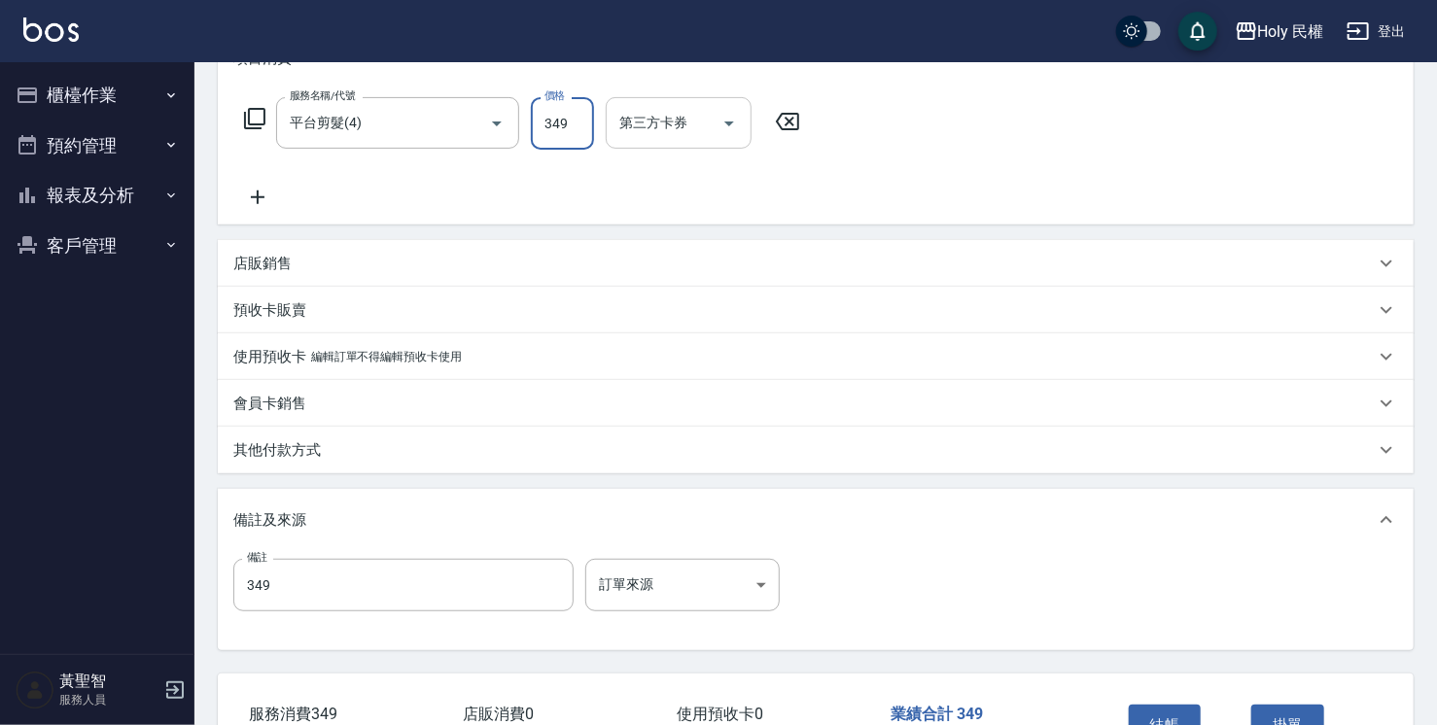
type input "349"
click at [693, 111] on input "第三方卡券" at bounding box center [664, 123] width 99 height 34
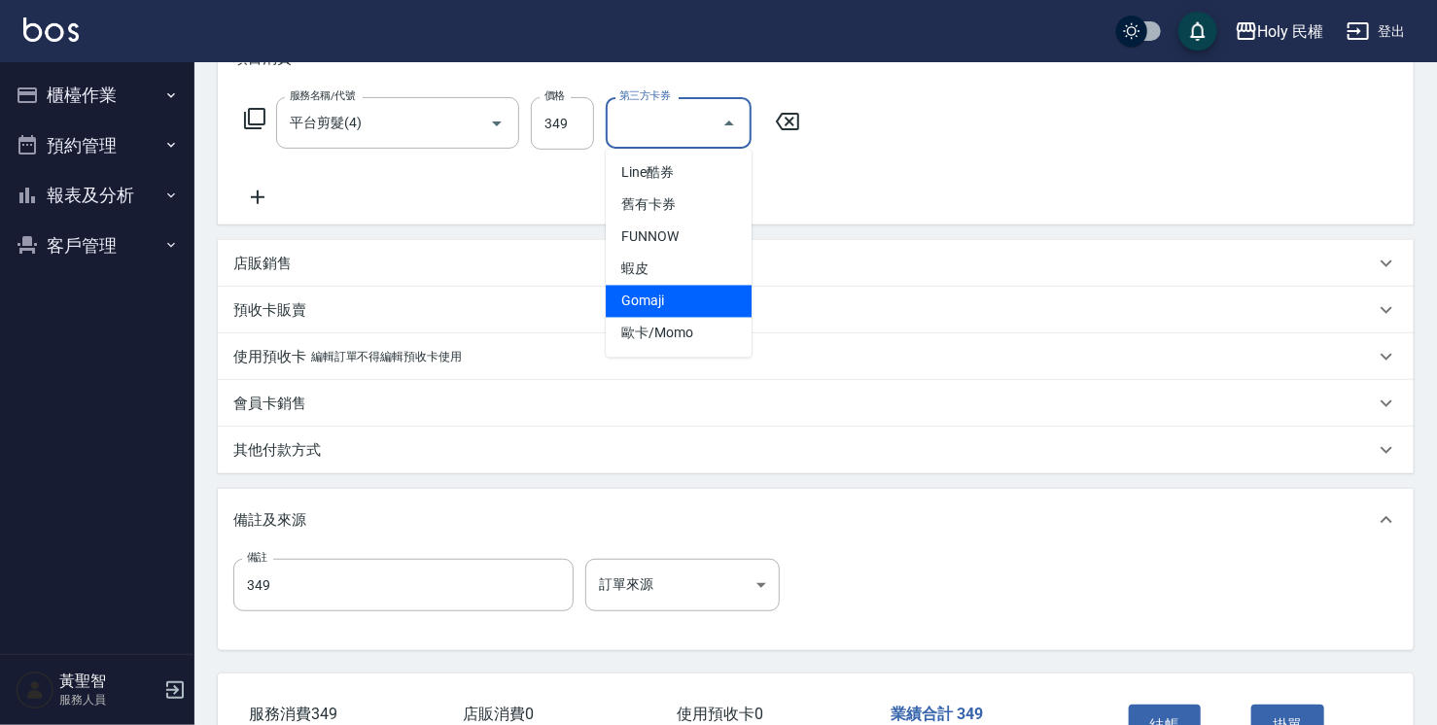
click at [703, 290] on span "Gomaji" at bounding box center [679, 302] width 146 height 32
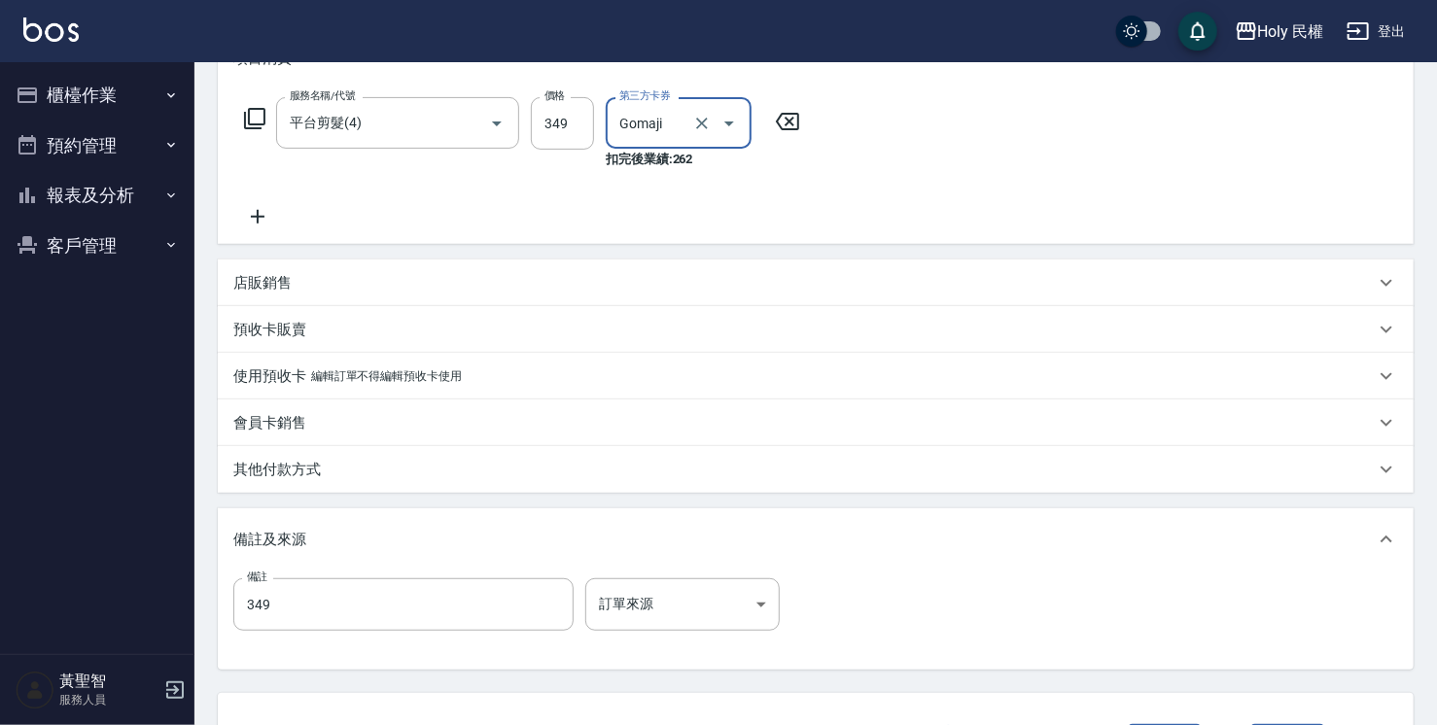
type input "Gomaji"
click at [756, 589] on body "Holy 民權 登出 櫃檯作業 打帳單 帳單列表 營業儀表板 現場電腦打卡 預約管理 預約管理 單日預約紀錄 單週預約紀錄 報表及分析 報表目錄 店家日報表 …" at bounding box center [718, 289] width 1437 height 1163
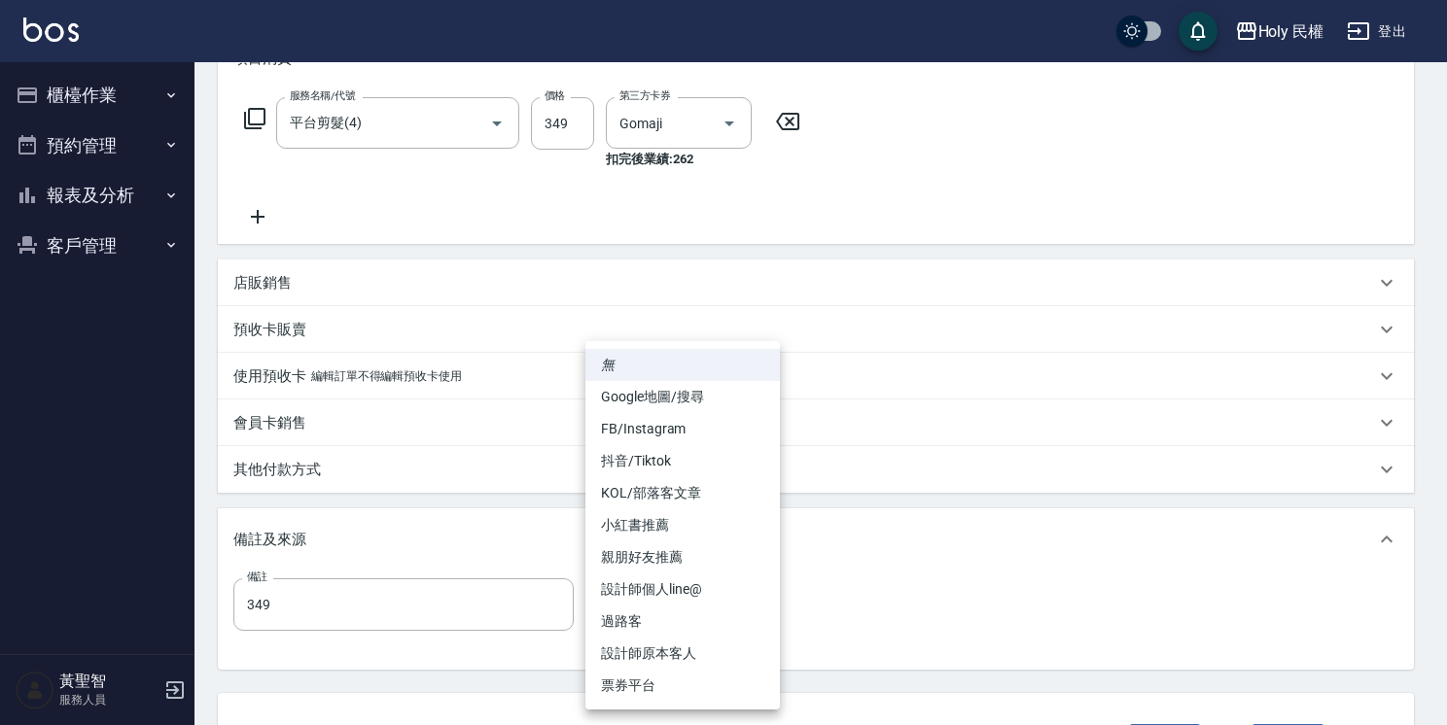
click at [717, 694] on li "票券平台" at bounding box center [682, 686] width 194 height 32
type input "票券平台"
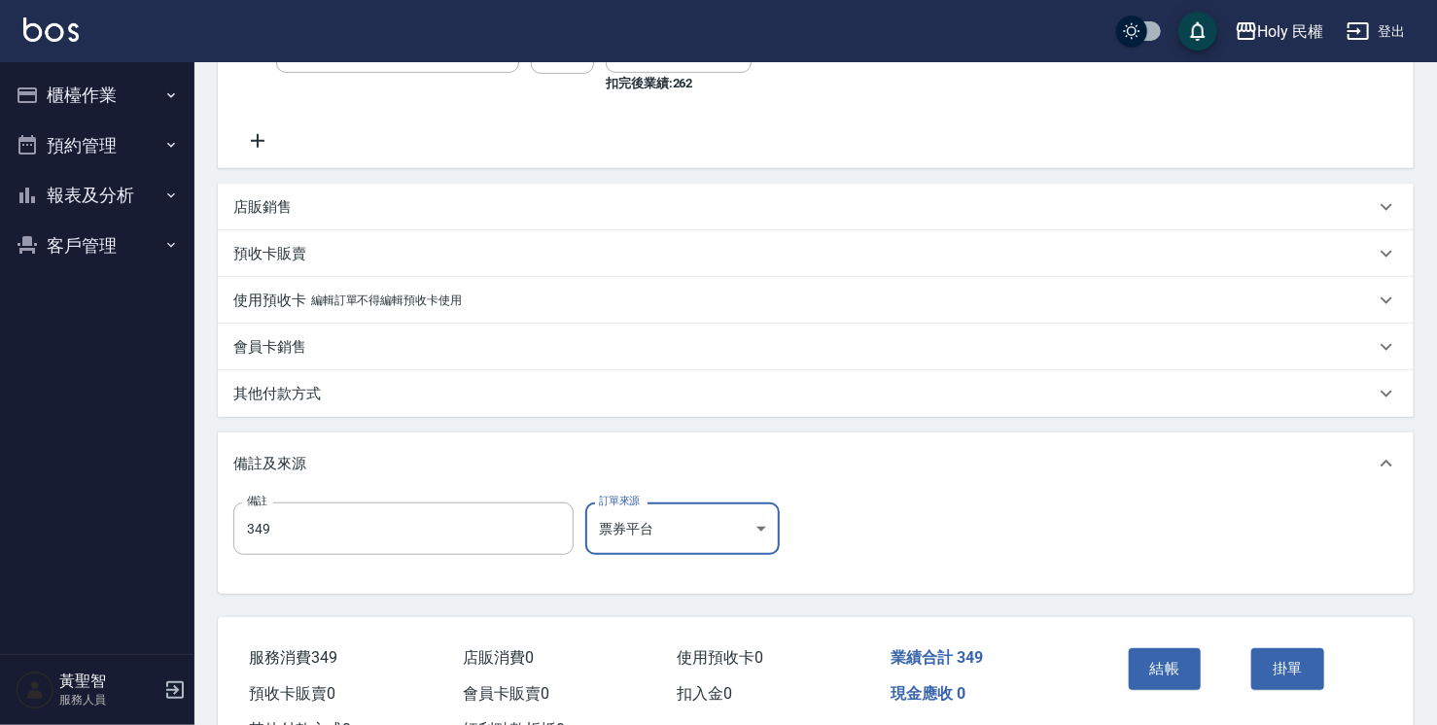
scroll to position [443, 0]
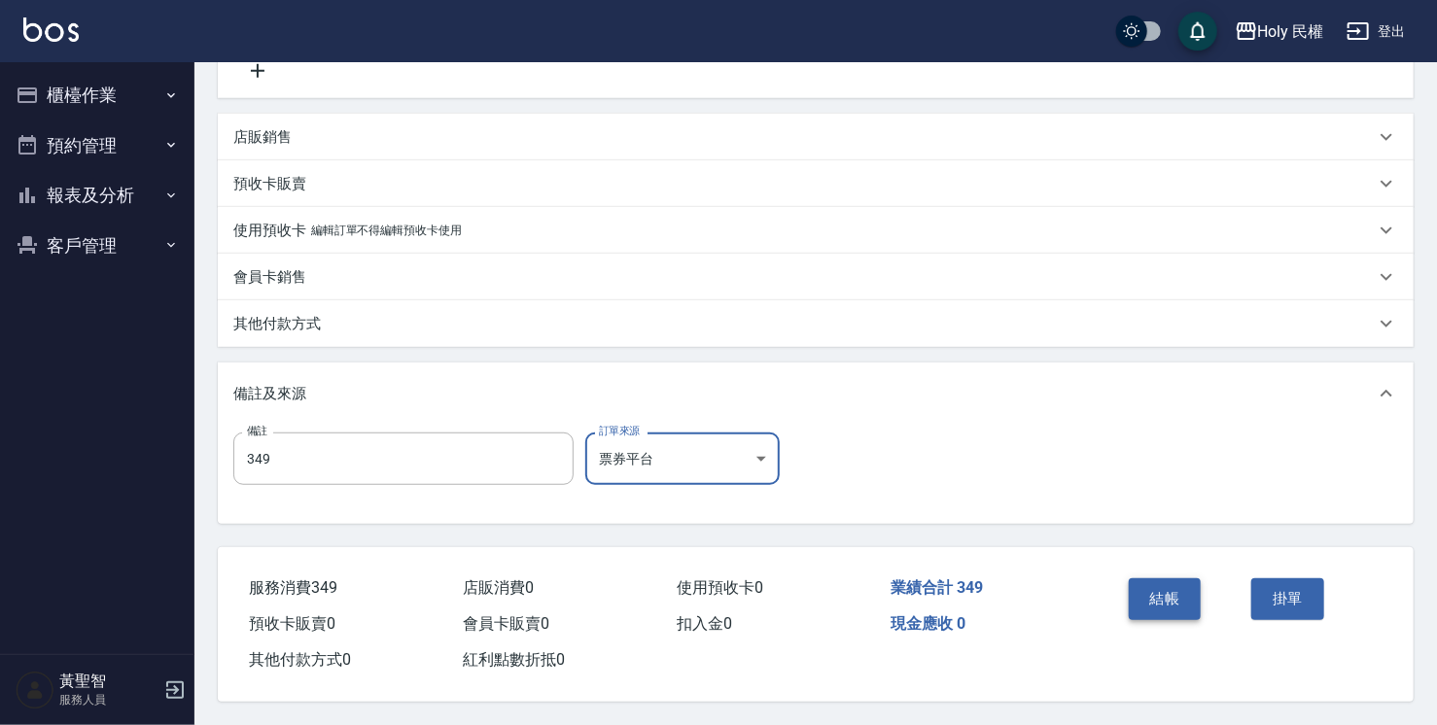
click at [1174, 585] on button "結帳" at bounding box center [1165, 599] width 73 height 41
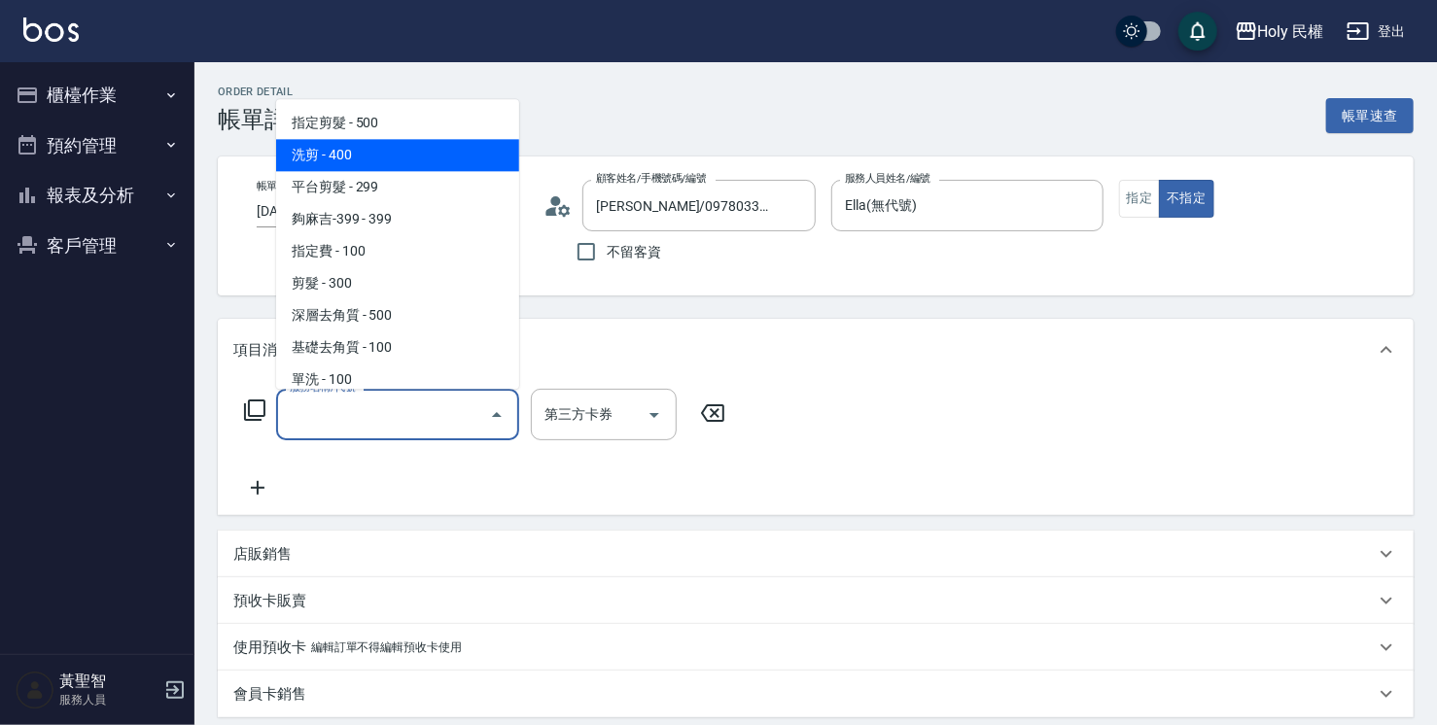
click at [373, 149] on span "洗剪 - 400" at bounding box center [397, 155] width 243 height 32
type input "洗剪(3)"
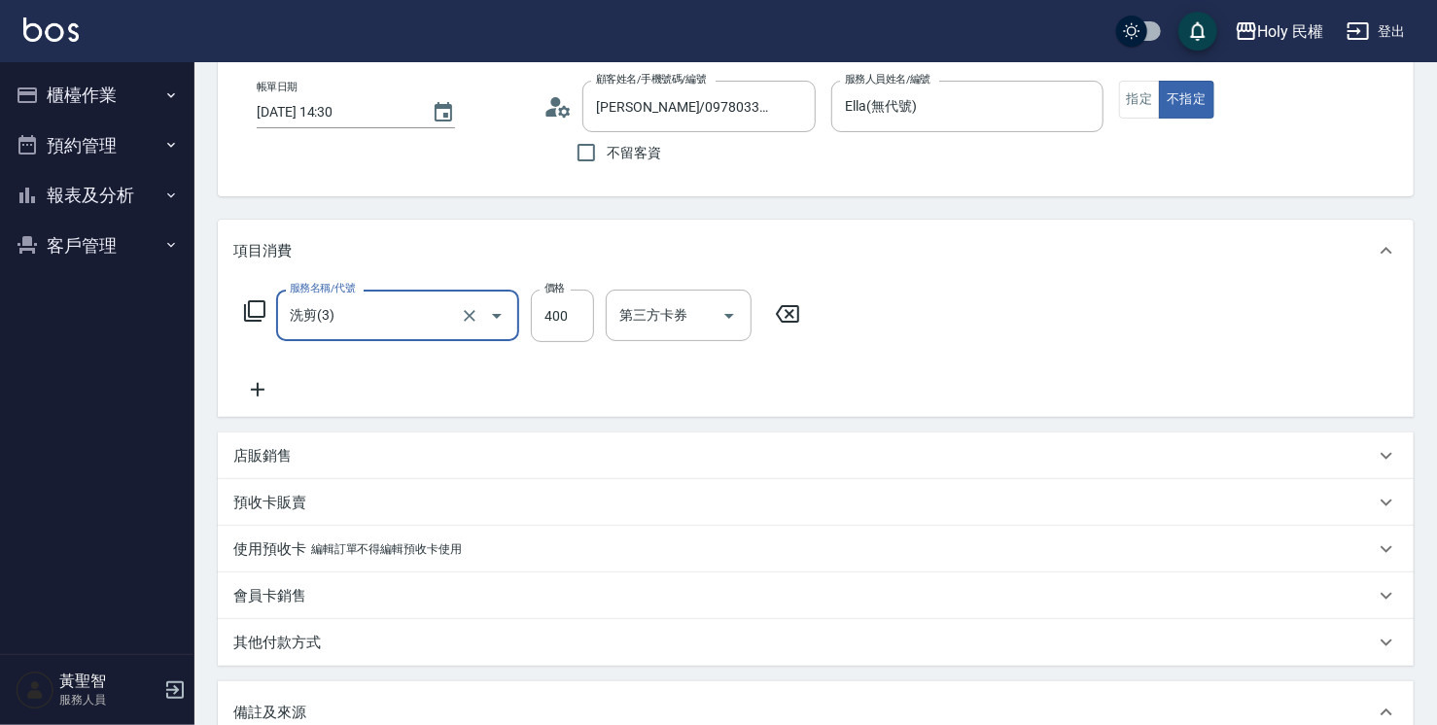
scroll to position [194, 0]
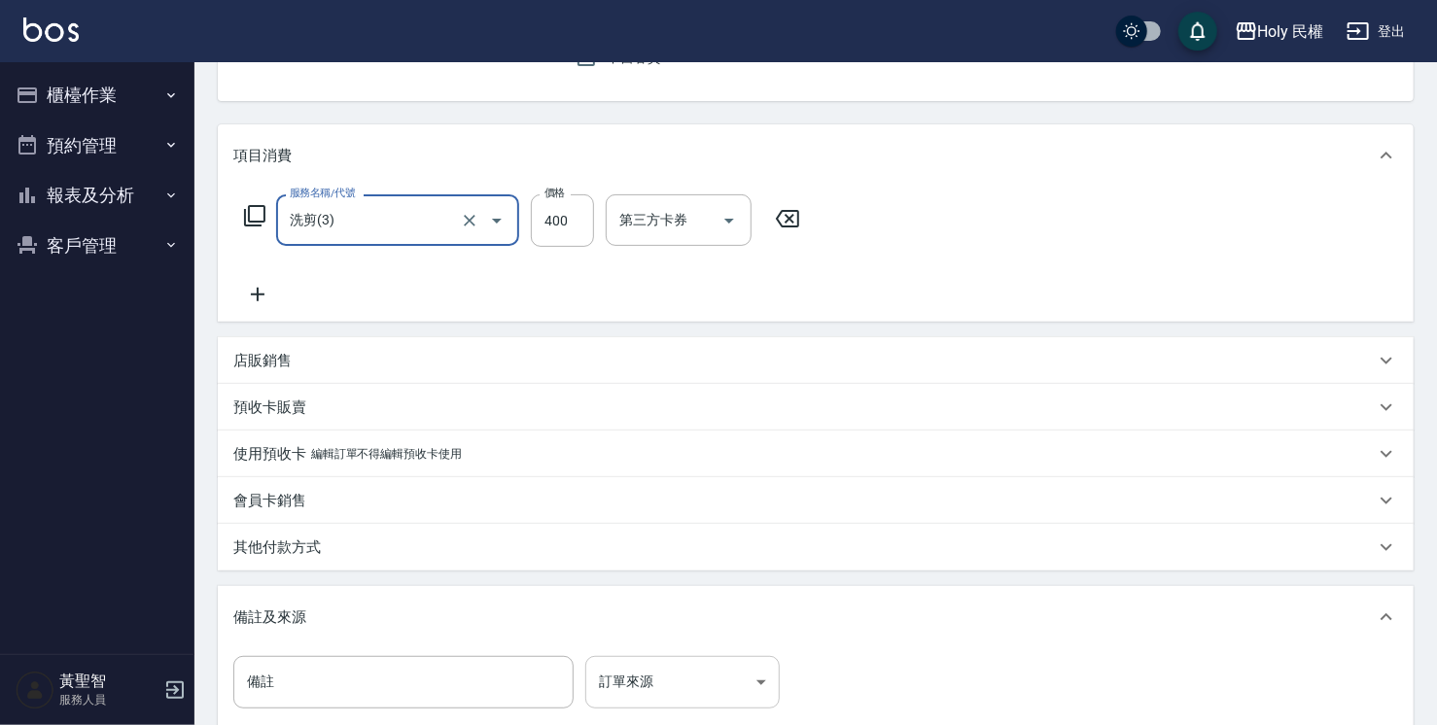
click at [598, 678] on body "Holy 民權 登出 櫃檯作業 打帳單 帳單列表 營業儀表板 現場電腦打卡 預約管理 預約管理 單日預約紀錄 單週預約紀錄 報表及分析 報表目錄 店家日報表 …" at bounding box center [718, 377] width 1437 height 1143
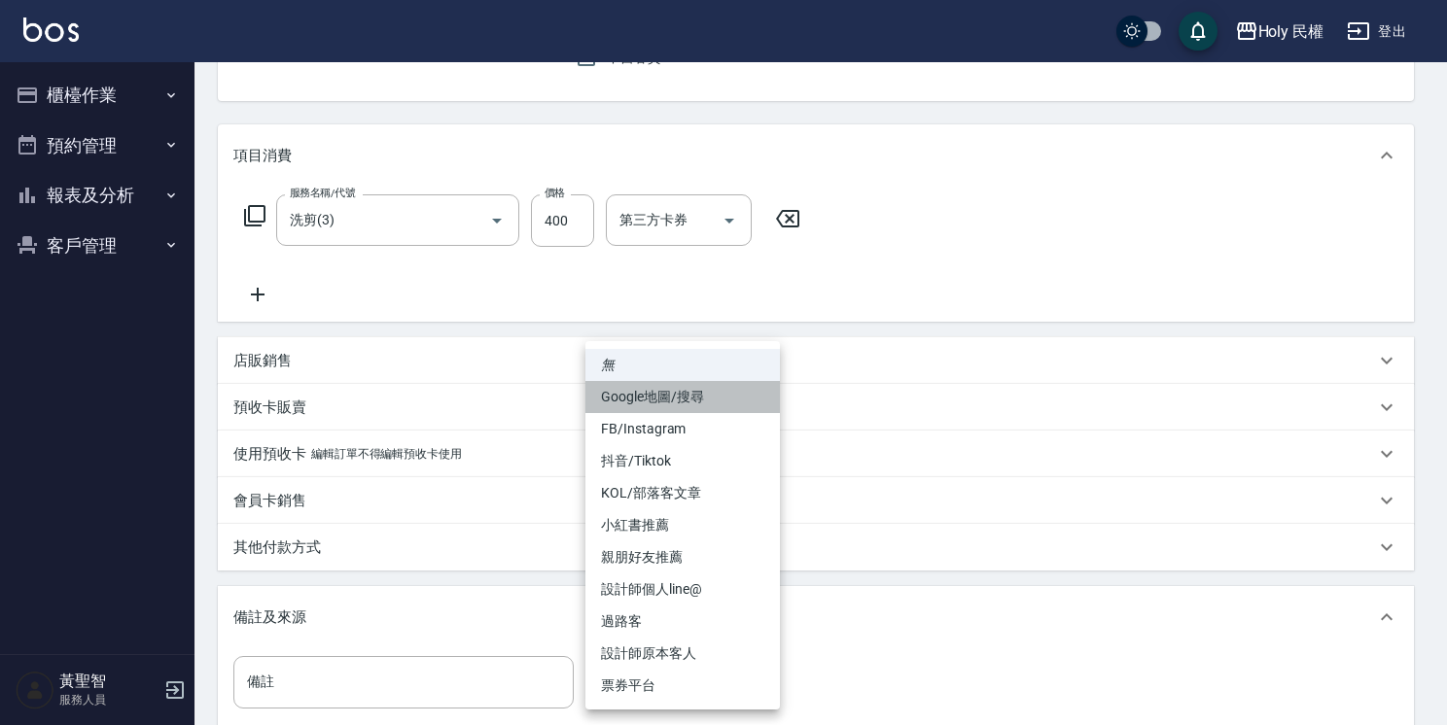
click at [626, 398] on li "Google地圖/搜尋" at bounding box center [682, 397] width 194 height 32
type input "Google地圖/搜尋"
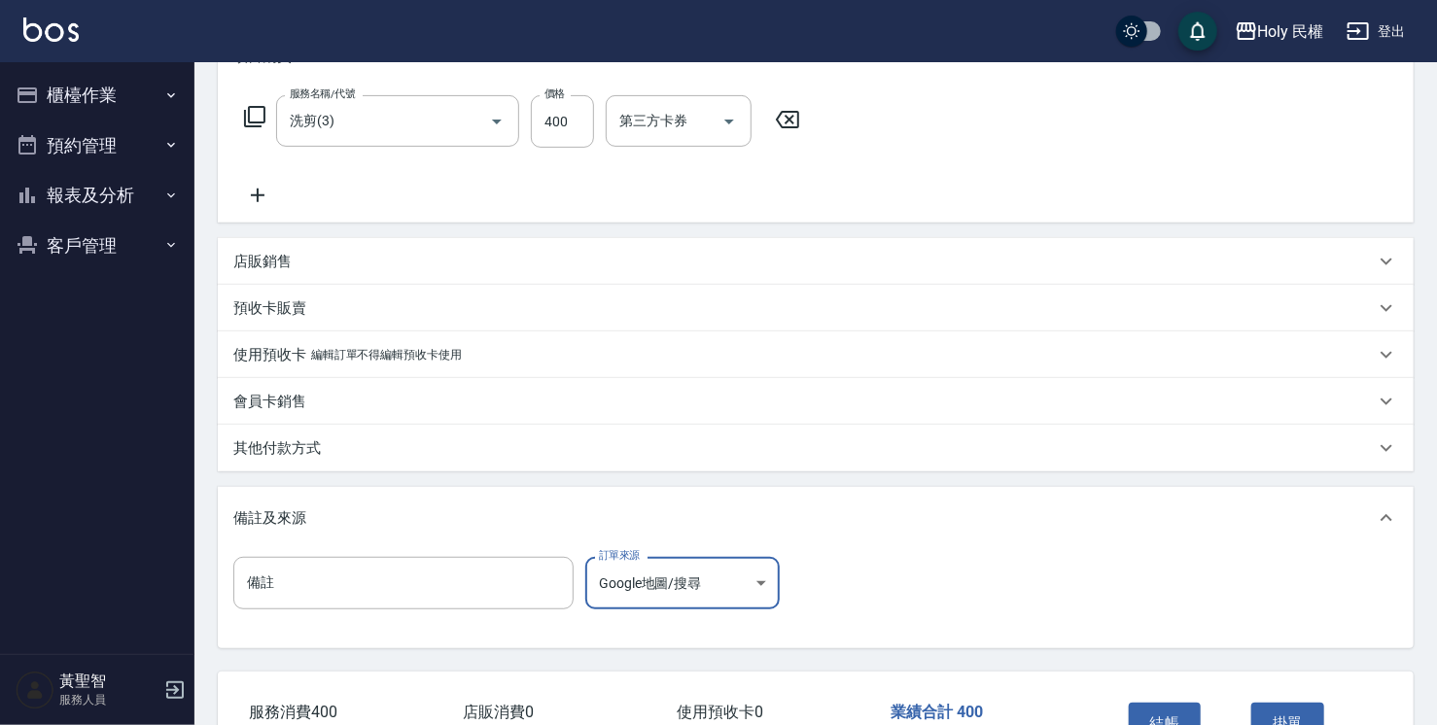
scroll to position [424, 0]
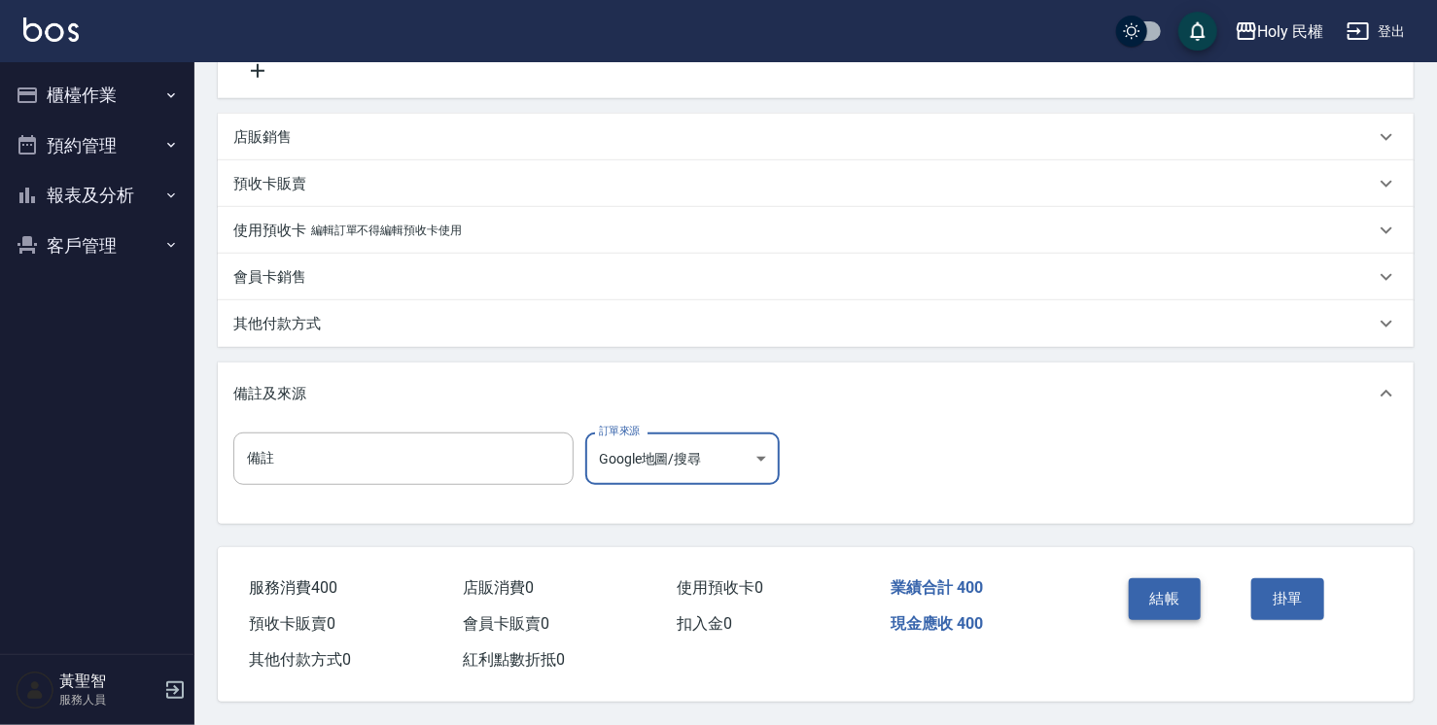
click at [1147, 593] on button "結帳" at bounding box center [1165, 599] width 73 height 41
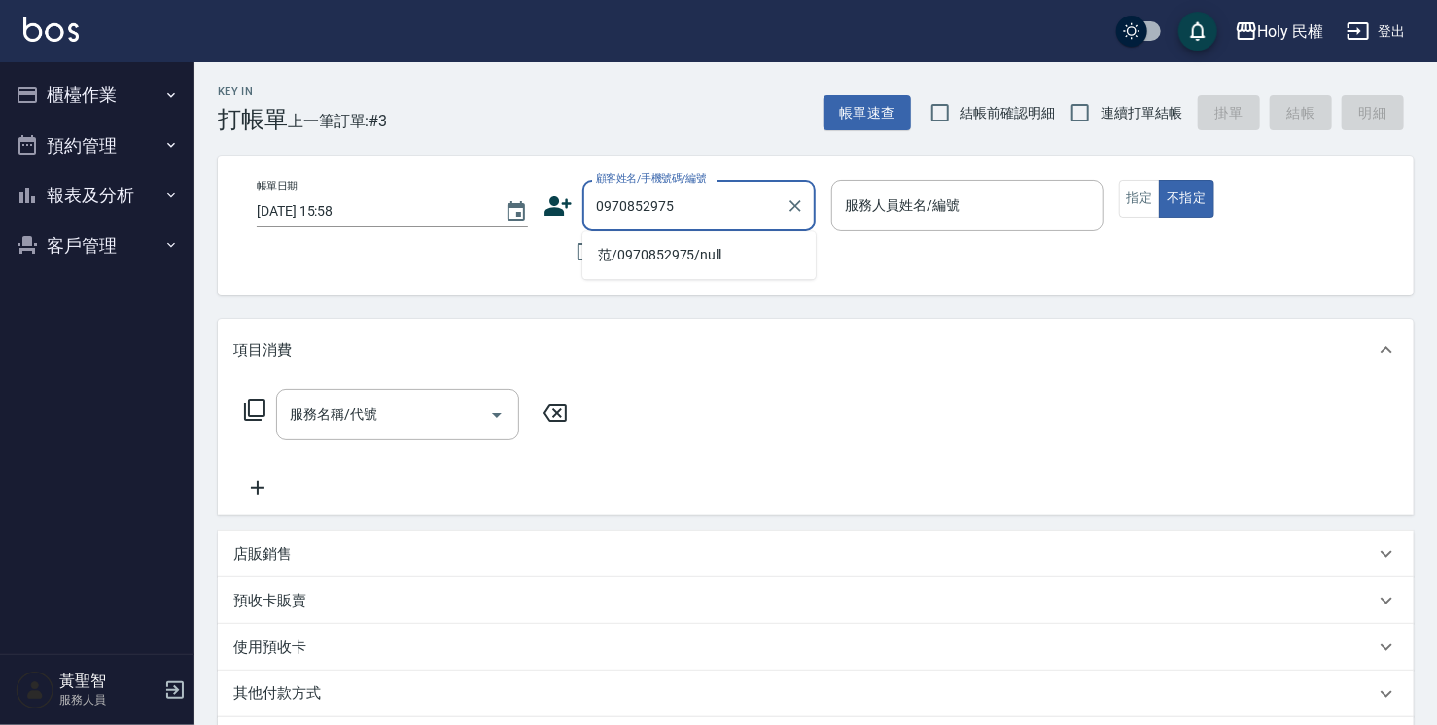
click at [688, 259] on li "范/0970852975/null" at bounding box center [698, 255] width 233 height 32
type input "范/0970852975/null"
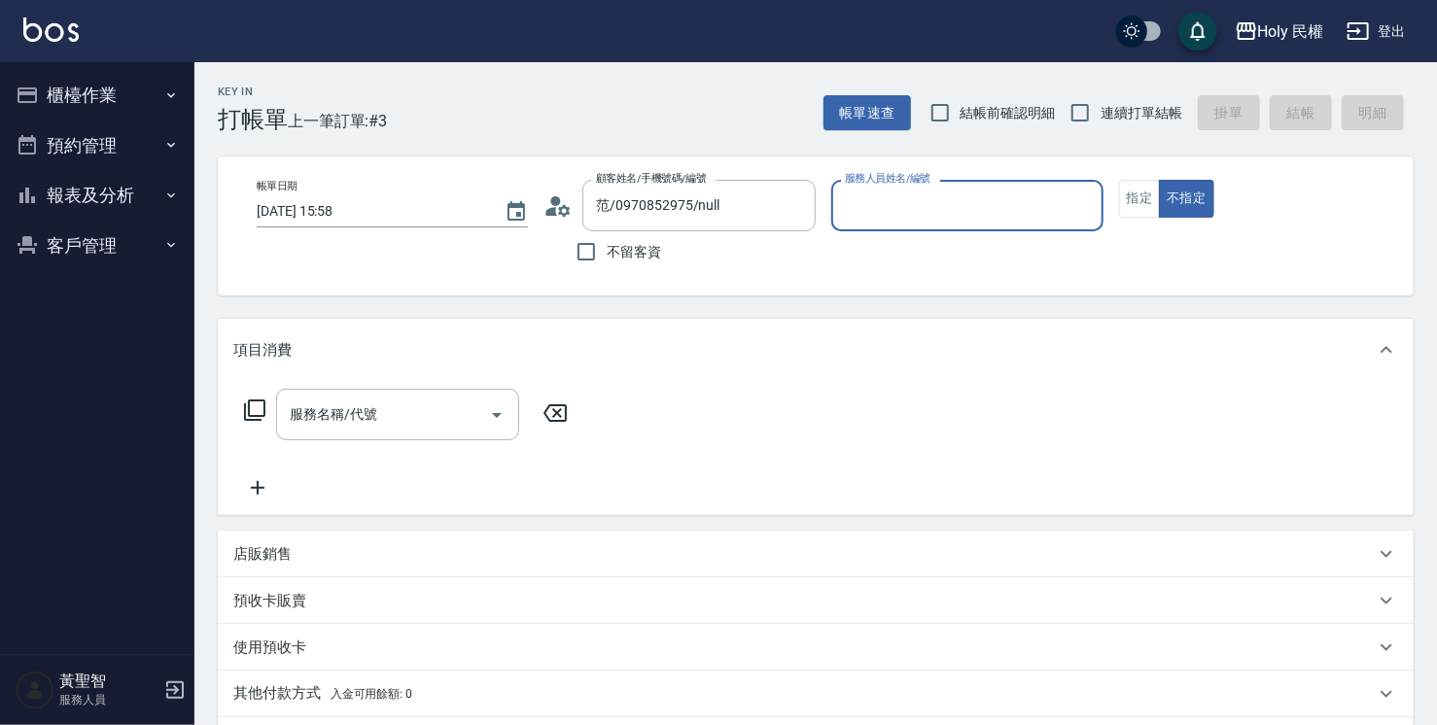
click at [562, 200] on icon at bounding box center [558, 206] width 29 height 29
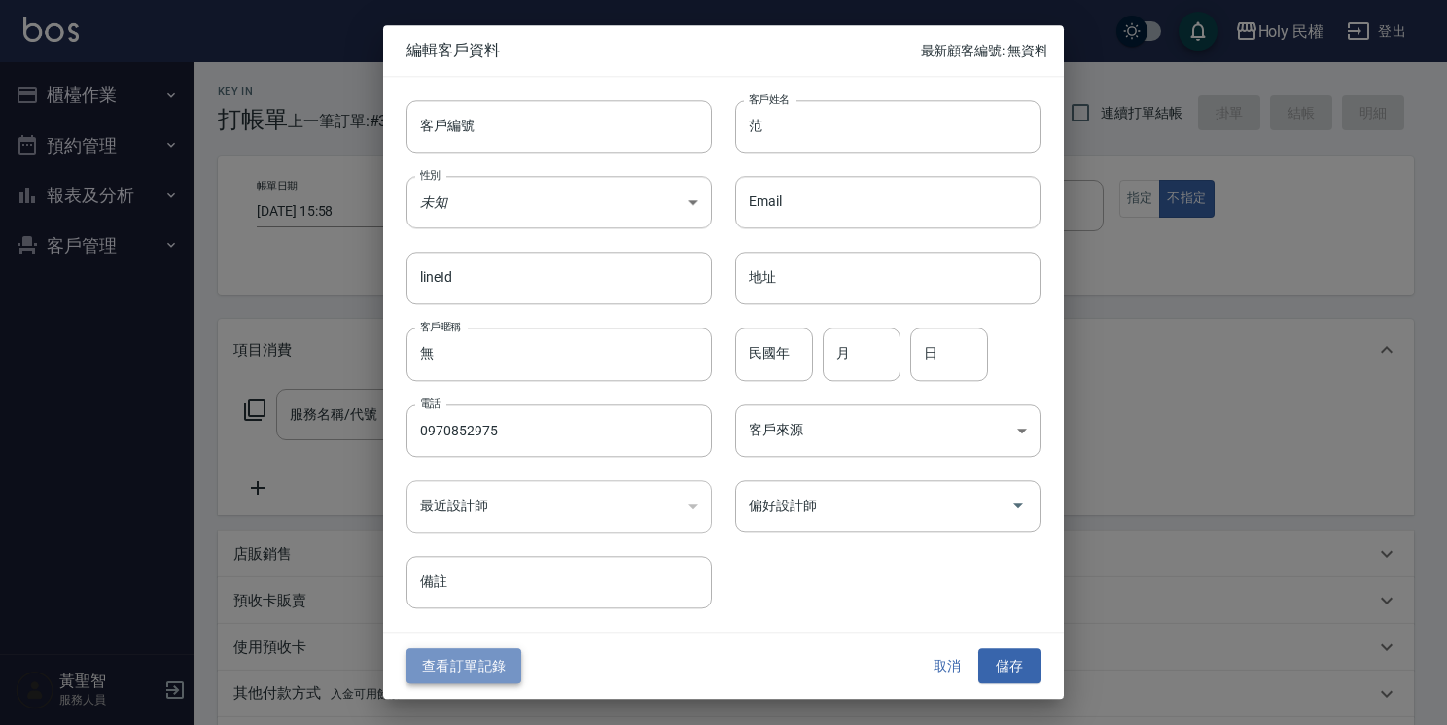
click at [457, 667] on button "查看訂單記錄" at bounding box center [463, 667] width 115 height 36
